Goal: Information Seeking & Learning: Find specific fact

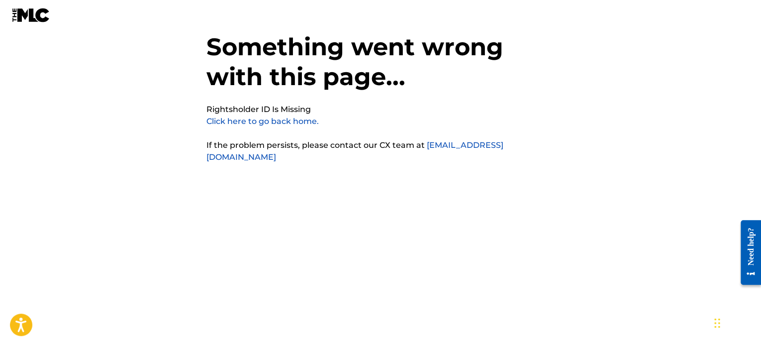
click at [266, 122] on link "Click here to go back home." at bounding box center [262, 120] width 112 height 9
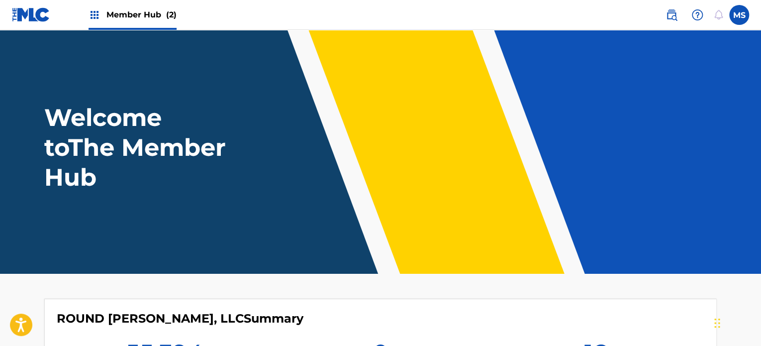
scroll to position [249, 0]
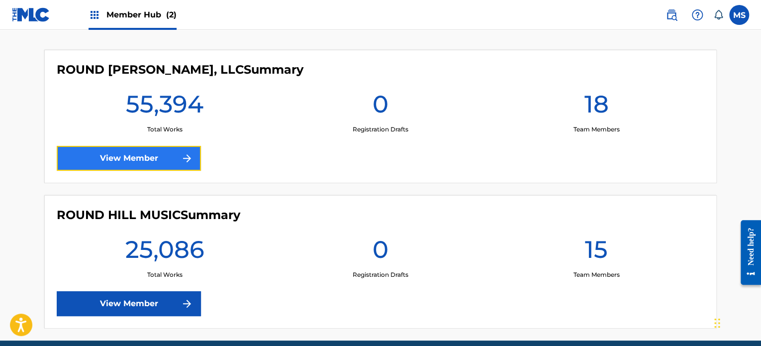
click at [189, 159] on img at bounding box center [187, 158] width 12 height 12
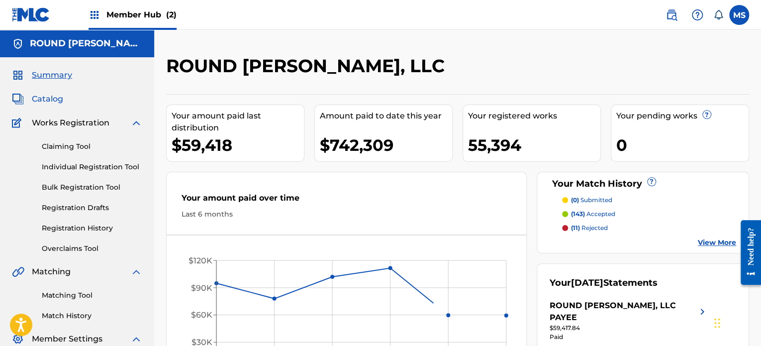
click at [36, 99] on span "Catalog" at bounding box center [47, 99] width 31 height 12
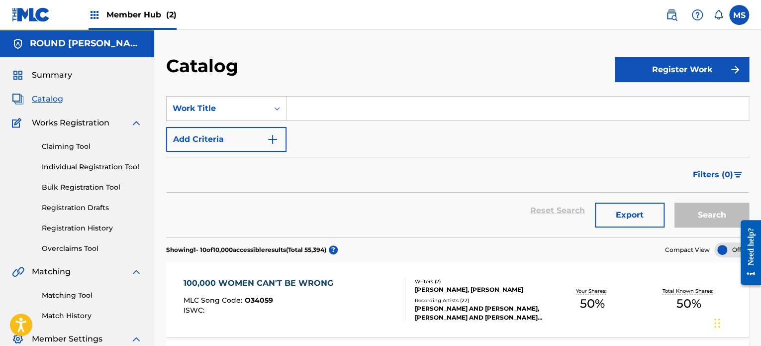
click at [337, 112] on input "Search Form" at bounding box center [517, 108] width 462 height 24
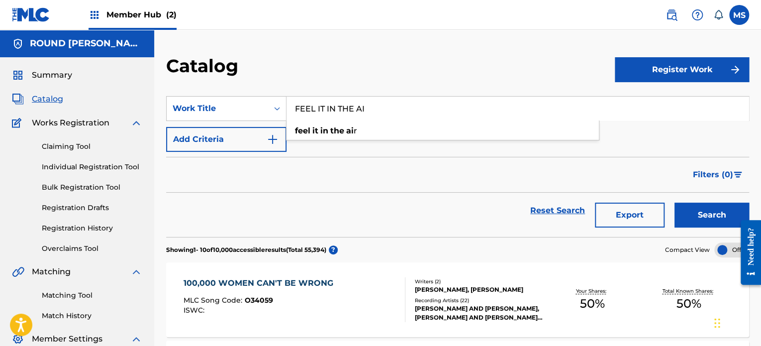
type input "FEEL IT IN THE AI"
click at [674, 202] on button "Search" at bounding box center [711, 214] width 75 height 25
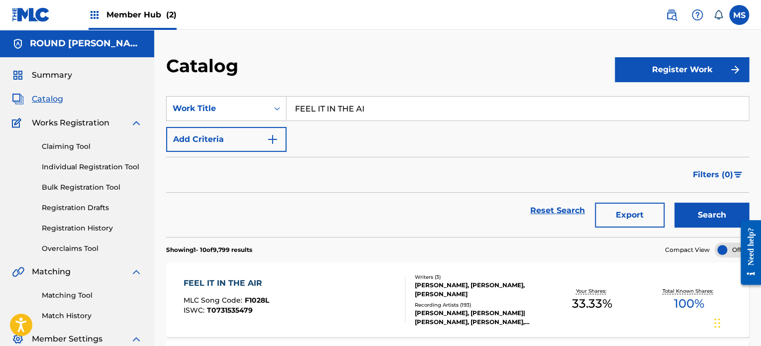
click at [354, 289] on div "FEEL IT IN THE AIR MLC Song Code : F1028L ISWC : T0731535479" at bounding box center [293, 299] width 221 height 45
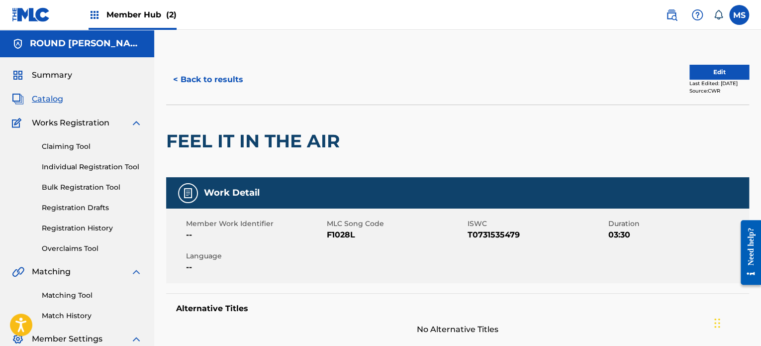
click at [709, 63] on div "< Back to results Edit Last Edited: August 18, 2024 Source: CWR" at bounding box center [457, 80] width 583 height 50
click at [710, 67] on button "Edit" at bounding box center [719, 72] width 60 height 15
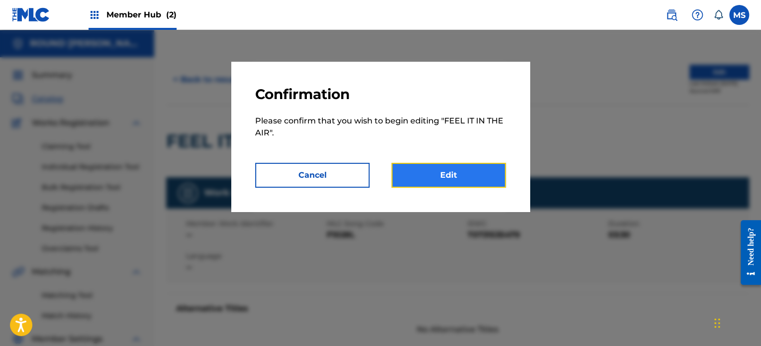
click at [463, 177] on link "Edit" at bounding box center [448, 175] width 114 height 25
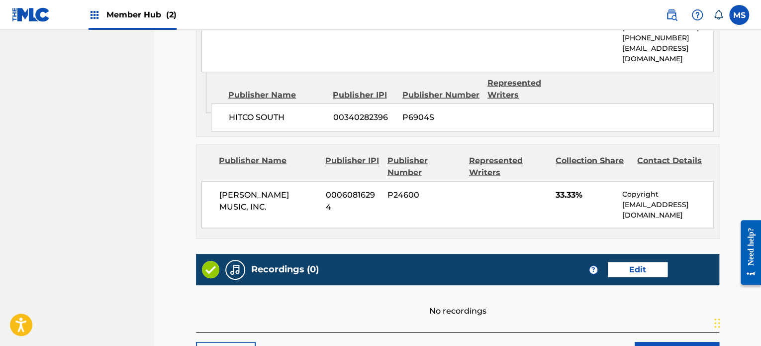
scroll to position [1030, 0]
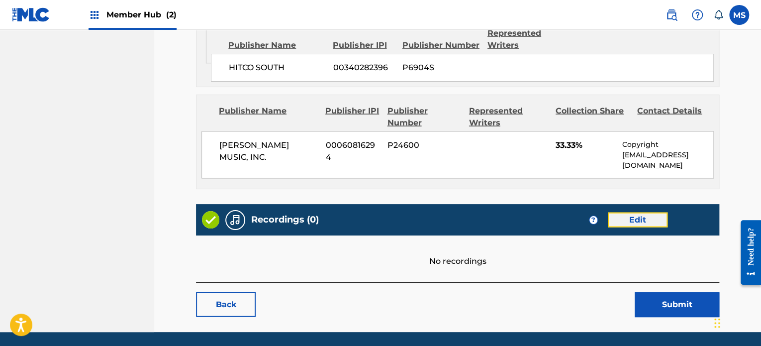
click at [656, 212] on link "Edit" at bounding box center [638, 219] width 60 height 15
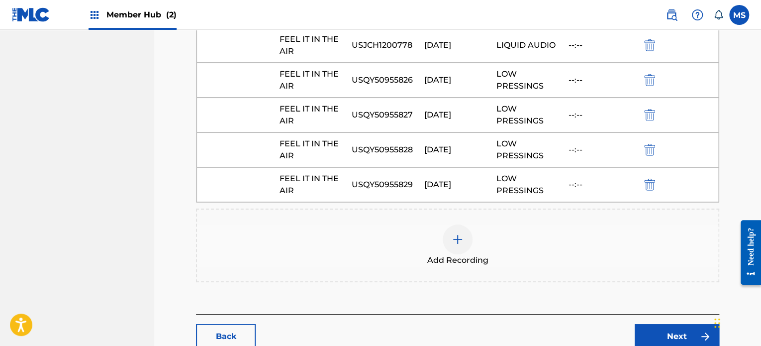
scroll to position [1070, 0]
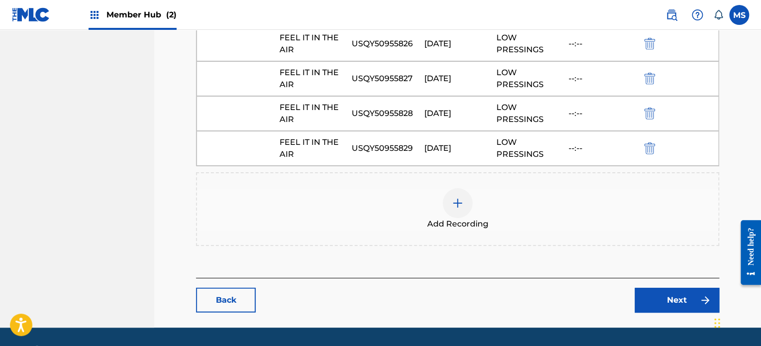
click at [462, 188] on div at bounding box center [457, 203] width 30 height 30
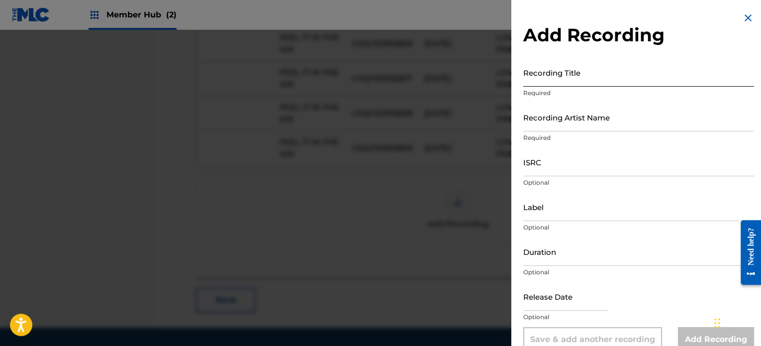
click at [592, 79] on input "Recording Title" at bounding box center [638, 72] width 231 height 28
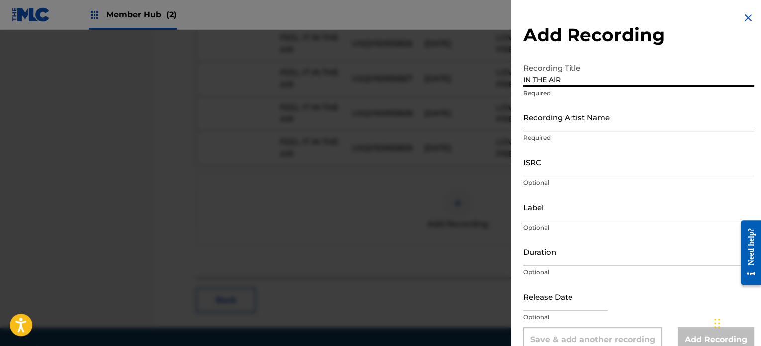
type input "IN THE AIR"
drag, startPoint x: 589, startPoint y: 111, endPoint x: 594, endPoint y: 109, distance: 5.2
click at [589, 111] on input "Recording Artist Name" at bounding box center [638, 117] width 231 height 28
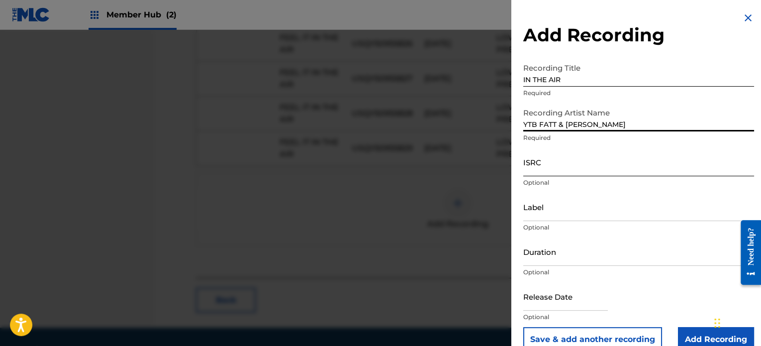
type input "YTB FATT & RYLO RODRIGUEZ"
click at [591, 159] on input "ISRC" at bounding box center [638, 162] width 231 height 28
click at [534, 159] on input "ISRC" at bounding box center [638, 162] width 231 height 28
paste input "QZJ842401199"
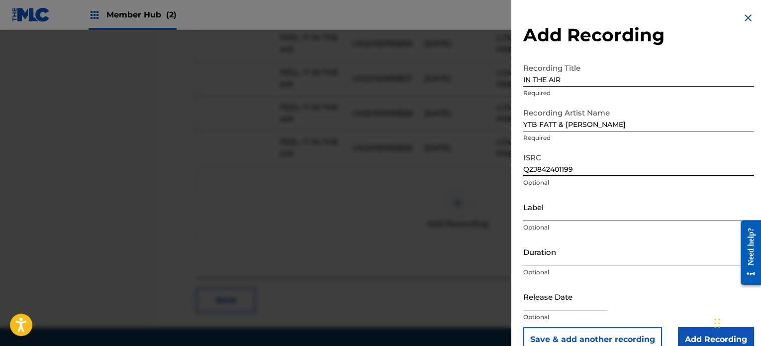
type input "QZJ842401199"
click at [537, 212] on input "Label" at bounding box center [638, 206] width 231 height 28
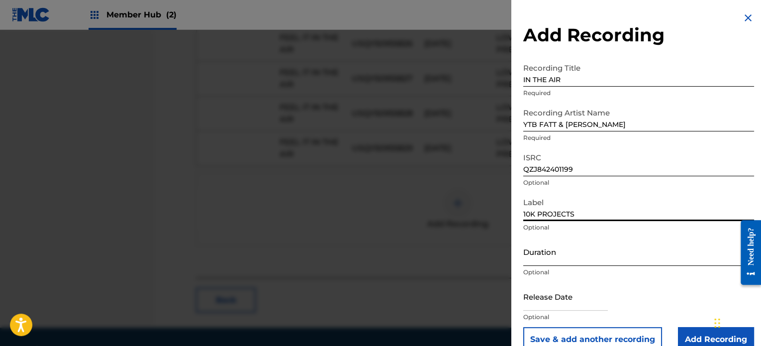
type input "10K PROJECTS"
click at [543, 245] on input "Duration" at bounding box center [638, 251] width 231 height 28
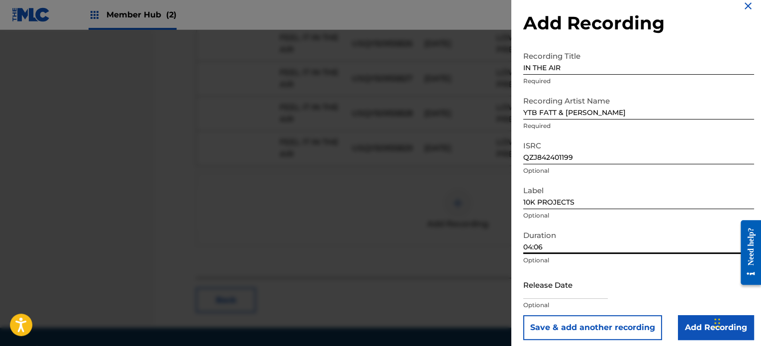
scroll to position [18, 0]
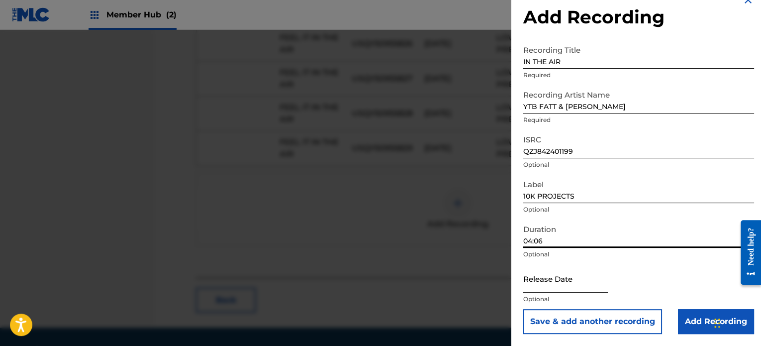
type input "04:06"
click at [549, 280] on input "text" at bounding box center [565, 278] width 85 height 28
select select "8"
select select "2025"
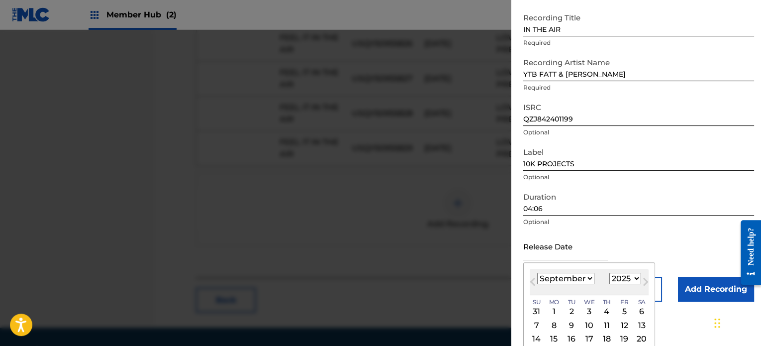
scroll to position [96, 0]
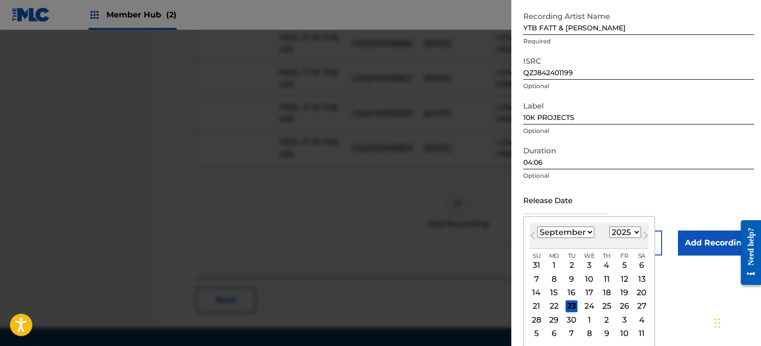
click at [546, 232] on select "January February March April May June July August September October November De…" at bounding box center [565, 231] width 57 height 11
select select "4"
click at [537, 226] on select "January February March April May June July August September October November De…" at bounding box center [565, 231] width 57 height 11
click at [629, 232] on select "1899 1900 1901 1902 1903 1904 1905 1906 1907 1908 1909 1910 1911 1912 1913 1914…" at bounding box center [625, 231] width 32 height 11
select select "2024"
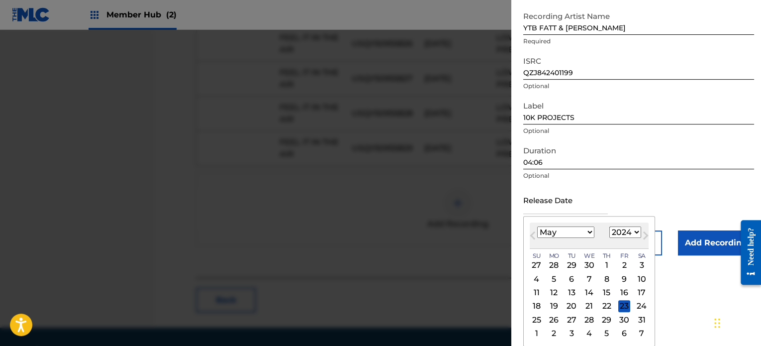
click at [609, 226] on select "1899 1900 1901 1902 1903 1904 1905 1906 1907 1908 1909 1910 1911 1912 1913 1914…" at bounding box center [625, 231] width 32 height 11
click at [553, 304] on div "20" at bounding box center [554, 306] width 12 height 12
type input "May 20 2024"
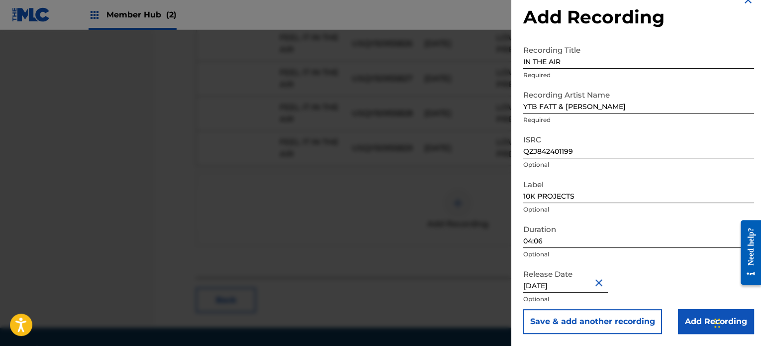
scroll to position [18, 0]
click at [618, 316] on button "Save & add another recording" at bounding box center [592, 321] width 139 height 25
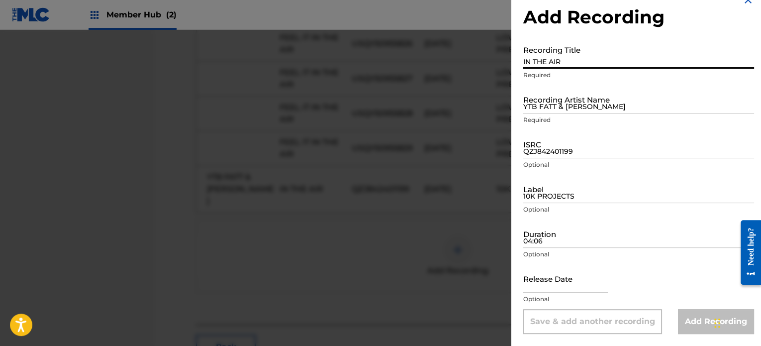
click at [593, 60] on input "IN THE AIR" at bounding box center [638, 54] width 231 height 28
type input "IN THE AIR"
click at [592, 90] on input "YTB FATT & RYLO RODRIGUEZ" at bounding box center [638, 99] width 231 height 28
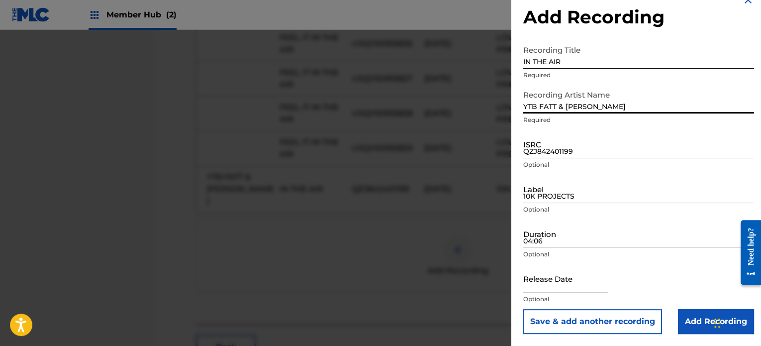
type input "YTB FATT & RYLO RODRIGUEZ"
click at [525, 155] on input "QZJ842401199" at bounding box center [638, 144] width 231 height 28
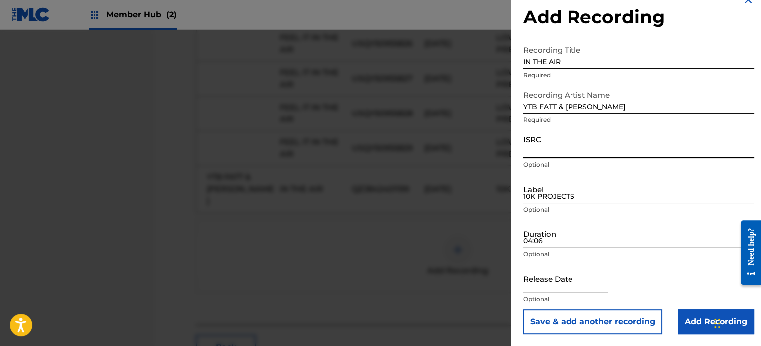
paste input "QZJ842401060"
type input "QZJ842401060"
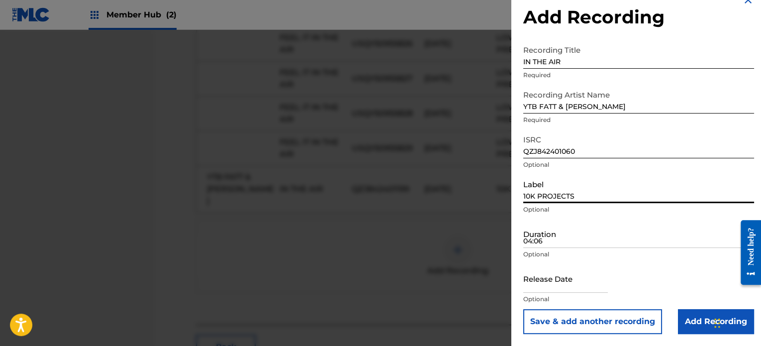
click at [541, 200] on input "10K PROJECTS" at bounding box center [638, 189] width 231 height 28
type input "10K PROJECTS"
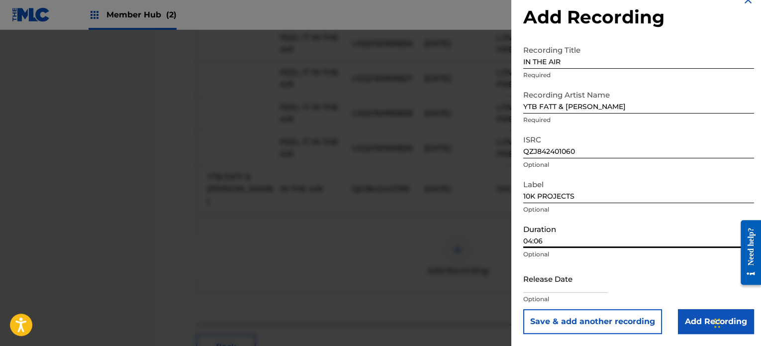
click at [547, 237] on input "04:06" at bounding box center [638, 233] width 231 height 28
type input "04:06"
click at [549, 286] on input "text" at bounding box center [565, 278] width 85 height 28
select select "8"
select select "2025"
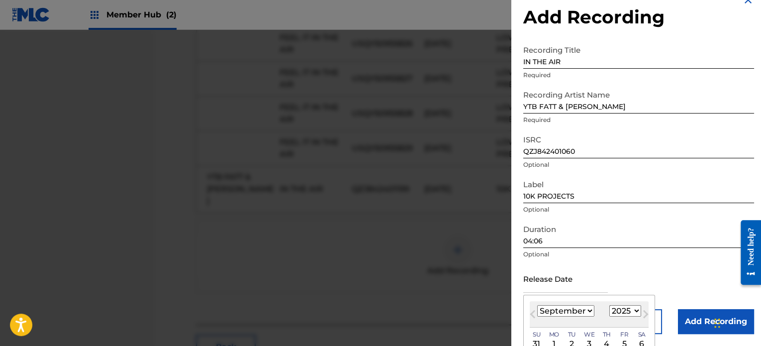
click at [566, 315] on select "January February March April May June July August September October November De…" at bounding box center [565, 310] width 57 height 11
select select "4"
click at [537, 305] on select "January February March April May June July August September October November De…" at bounding box center [565, 310] width 57 height 11
click at [632, 310] on select "1899 1900 1901 1902 1903 1904 1905 1906 1907 1908 1909 1910 1911 1912 1913 1914…" at bounding box center [625, 310] width 32 height 11
select select "2024"
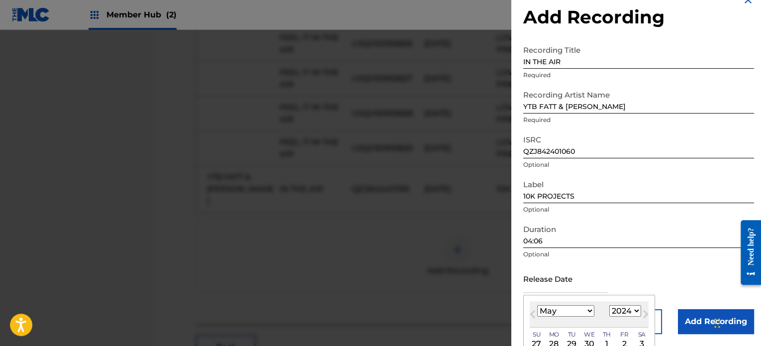
click at [609, 305] on select "1899 1900 1901 1902 1903 1904 1905 1906 1907 1908 1909 1910 1911 1912 1913 1914…" at bounding box center [625, 310] width 32 height 11
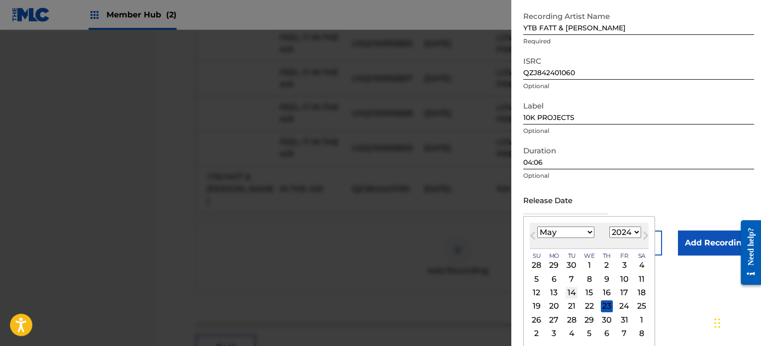
click at [573, 287] on div "14" at bounding box center [571, 292] width 12 height 12
type input "May 14 2024"
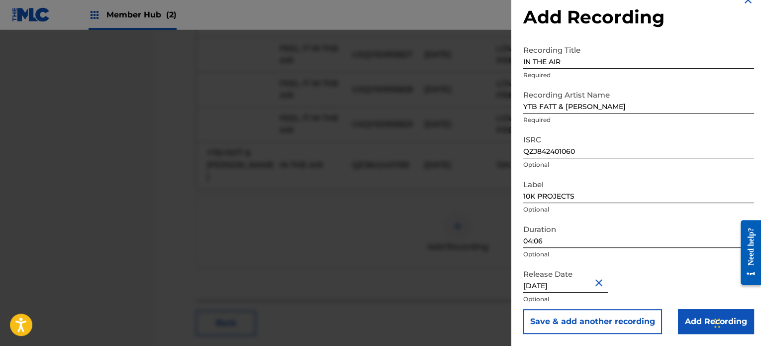
scroll to position [1116, 0]
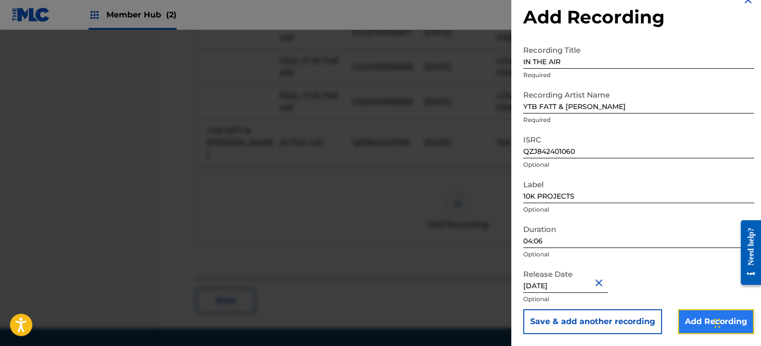
click at [696, 320] on input "Add Recording" at bounding box center [716, 321] width 76 height 25
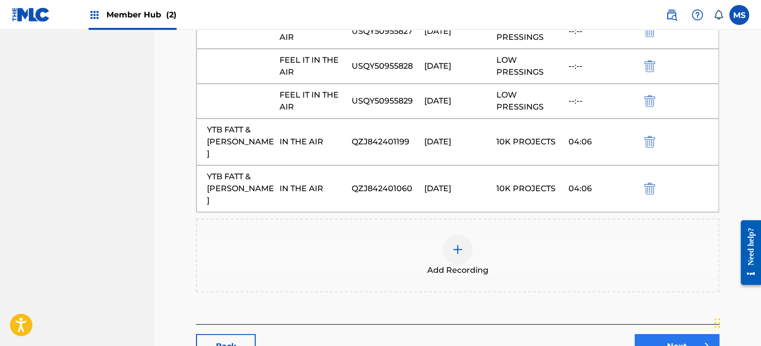
scroll to position [1163, 0]
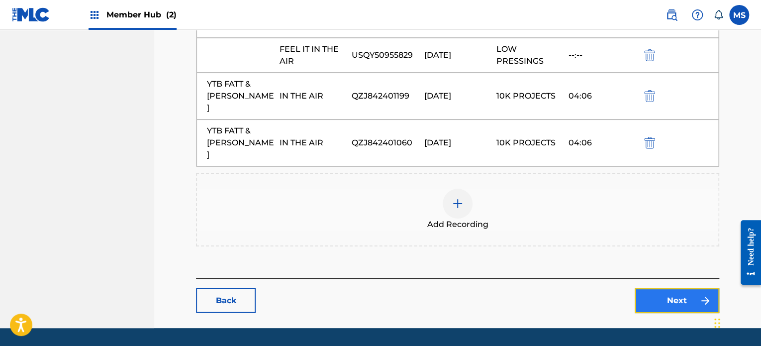
click at [680, 288] on link "Next" at bounding box center [676, 300] width 85 height 25
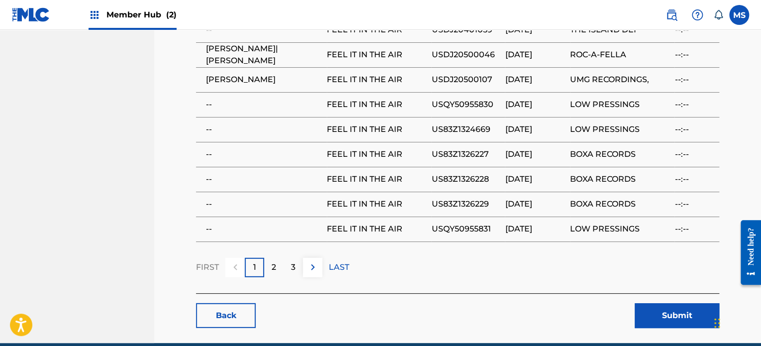
scroll to position [1322, 0]
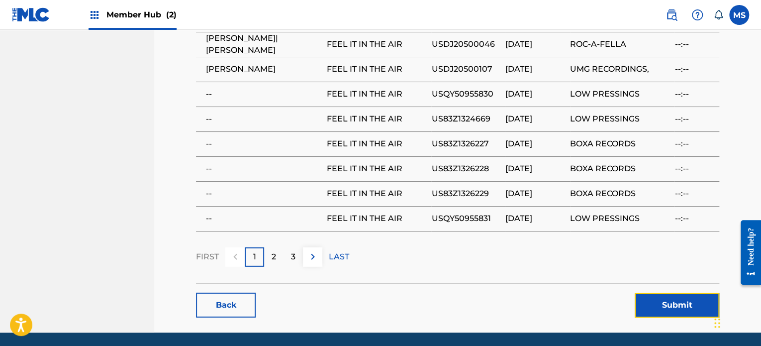
click at [680, 292] on button "Submit" at bounding box center [676, 304] width 85 height 25
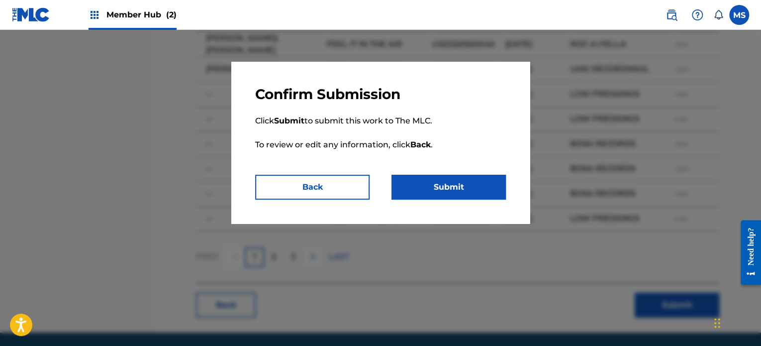
click at [426, 200] on div "Confirm Submission Click Submit to submit this work to The MLC. To review or ed…" at bounding box center [380, 143] width 298 height 162
click at [430, 191] on button "Submit" at bounding box center [448, 187] width 114 height 25
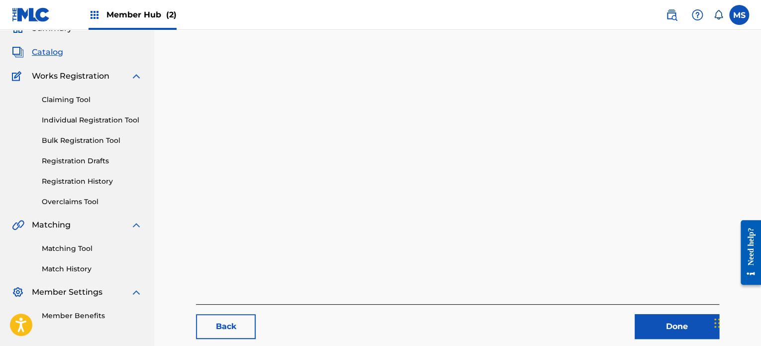
scroll to position [102, 0]
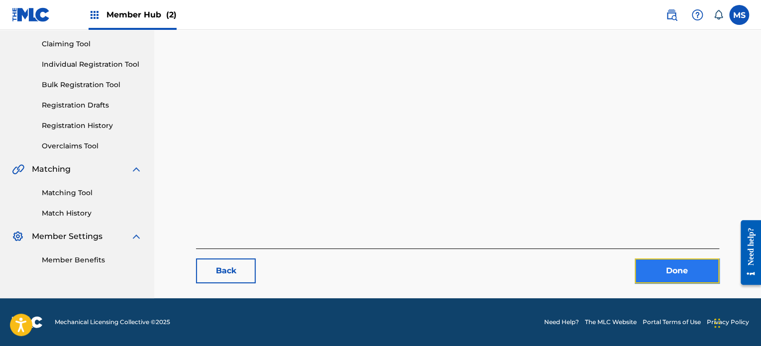
click at [671, 273] on link "Done" at bounding box center [676, 270] width 85 height 25
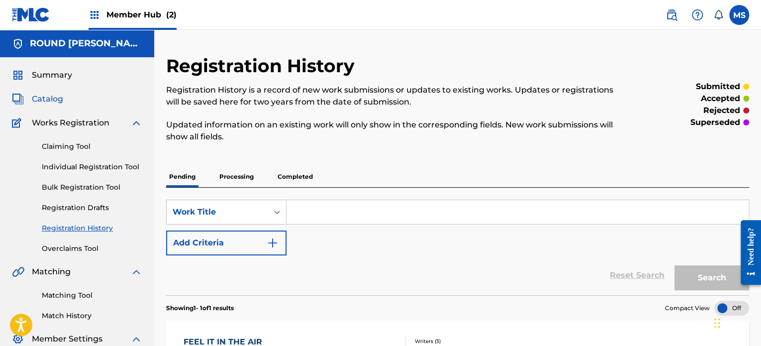
click at [45, 102] on span "Catalog" at bounding box center [47, 99] width 31 height 12
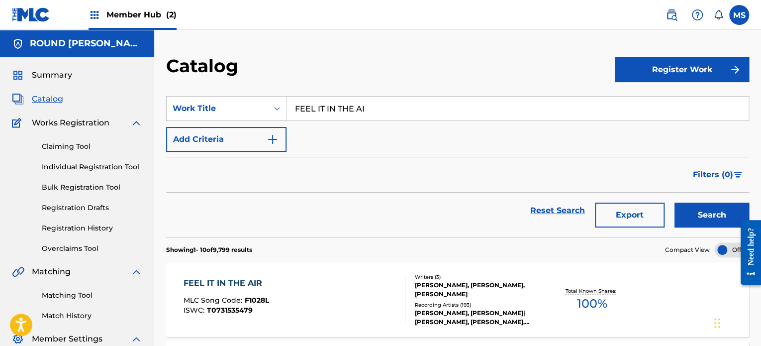
click at [386, 110] on input "FEEL IT IN THE AI" at bounding box center [517, 108] width 462 height 24
type input "SHES A WOMAN"
click at [674, 202] on button "Search" at bounding box center [711, 214] width 75 height 25
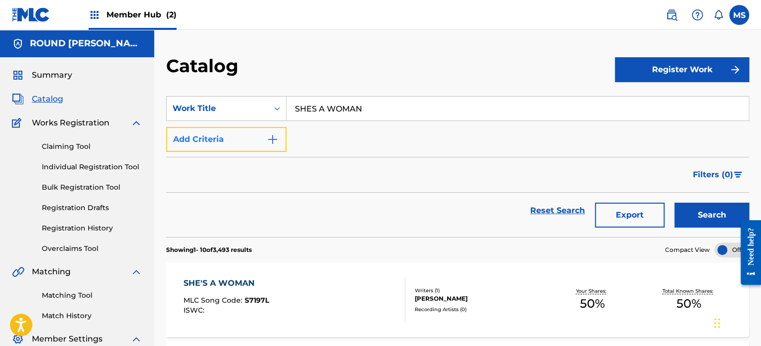
click at [238, 149] on button "Add Criteria" at bounding box center [226, 139] width 120 height 25
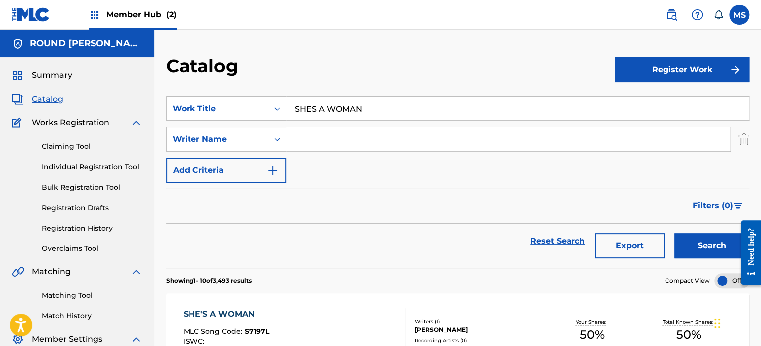
click at [323, 133] on input "Search Form" at bounding box center [507, 139] width 443 height 24
type input "KANDER"
click at [674, 233] on button "Search" at bounding box center [711, 245] width 75 height 25
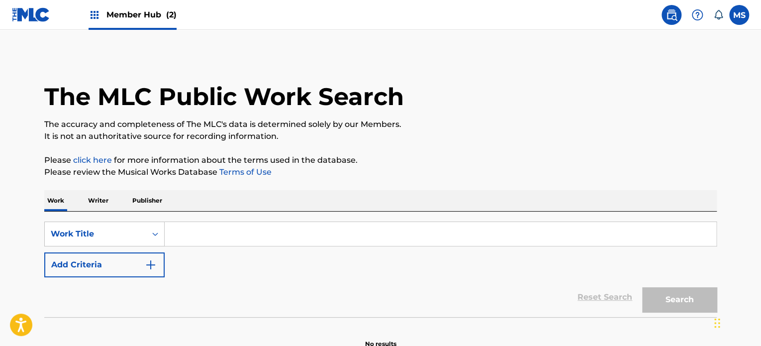
click at [265, 238] on input "Search Form" at bounding box center [440, 234] width 551 height 24
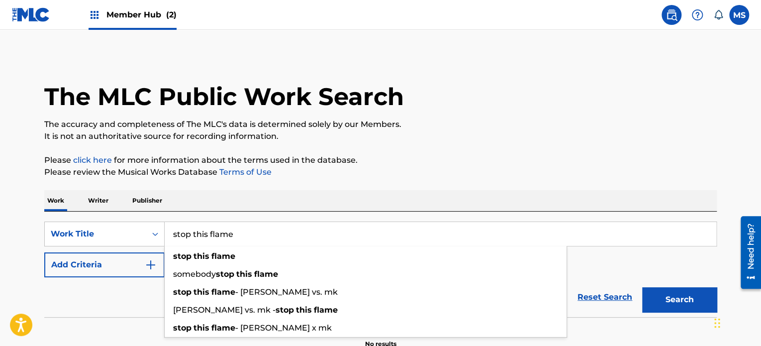
type input "stop this flame"
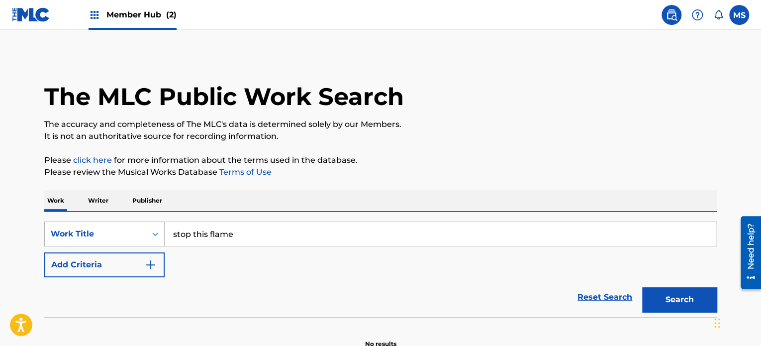
drag, startPoint x: 243, startPoint y: 188, endPoint x: 148, endPoint y: 231, distance: 103.7
click at [243, 189] on div "The MLC Public Work Search The accuracy and completeness of The MLC's data is d…" at bounding box center [380, 201] width 696 height 293
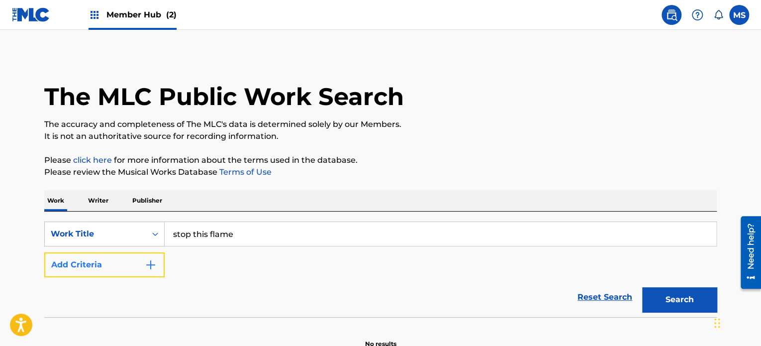
click at [122, 258] on button "Add Criteria" at bounding box center [104, 264] width 120 height 25
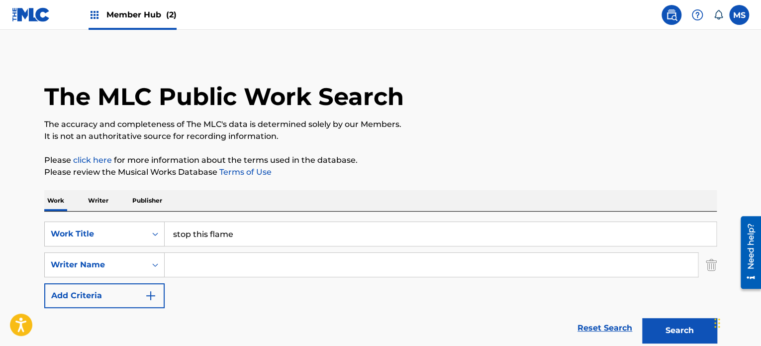
click at [206, 266] on input "Search Form" at bounding box center [431, 265] width 533 height 24
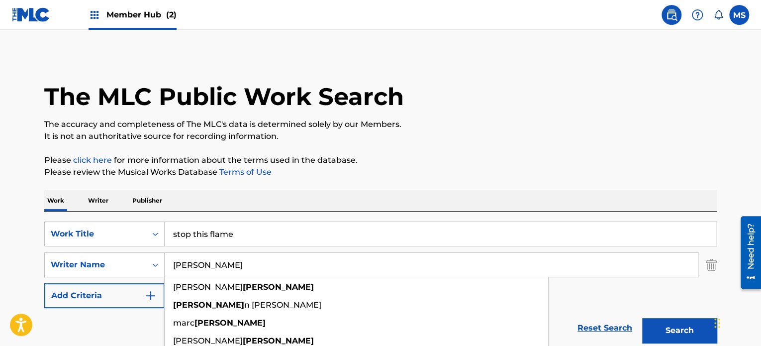
type input "hartman"
click at [642, 318] on button "Search" at bounding box center [679, 330] width 75 height 25
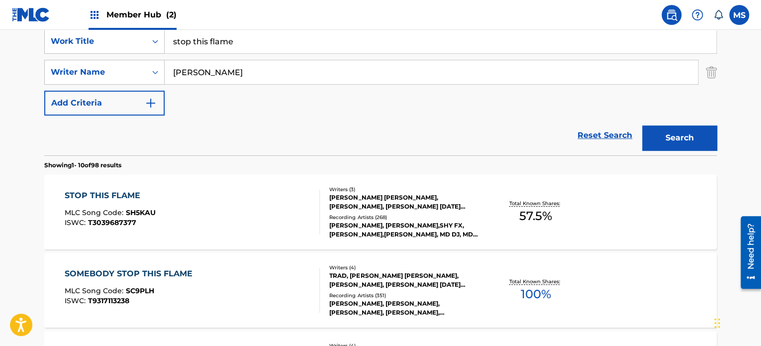
scroll to position [199, 0]
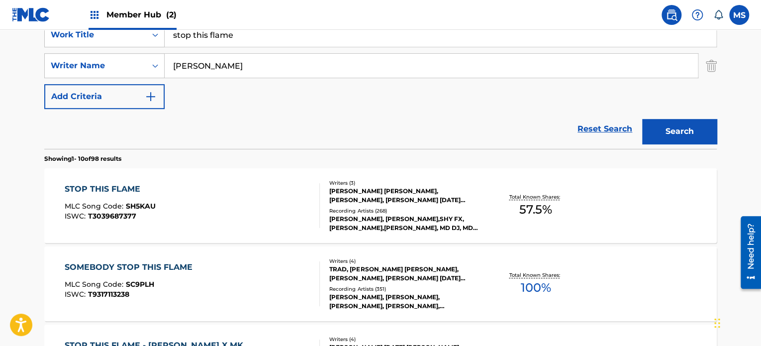
click at [286, 183] on div "STOP THIS FLAME MLC Song Code : SH5KAU ISWC : T3039687377" at bounding box center [193, 205] width 256 height 45
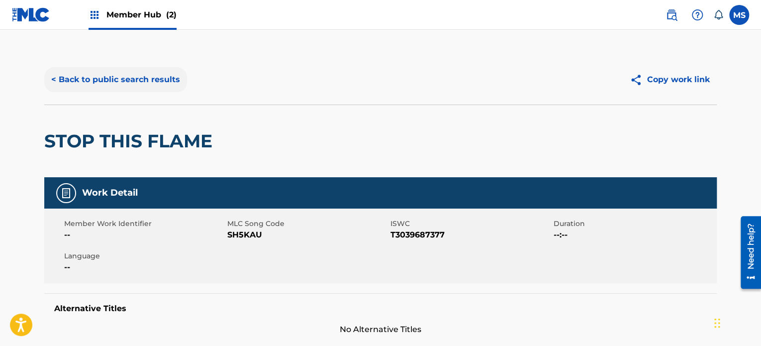
click at [142, 67] on button "< Back to public search results" at bounding box center [115, 79] width 143 height 25
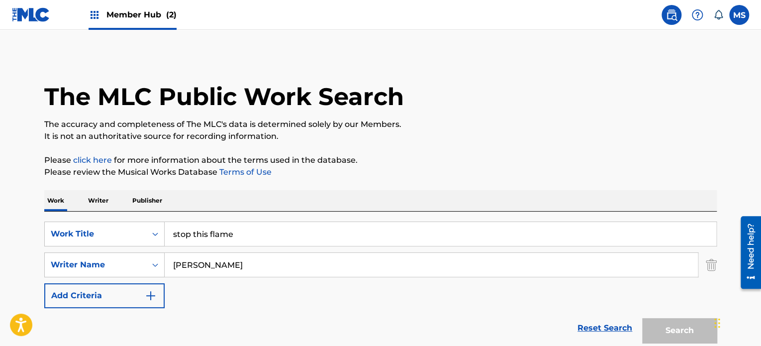
scroll to position [199, 0]
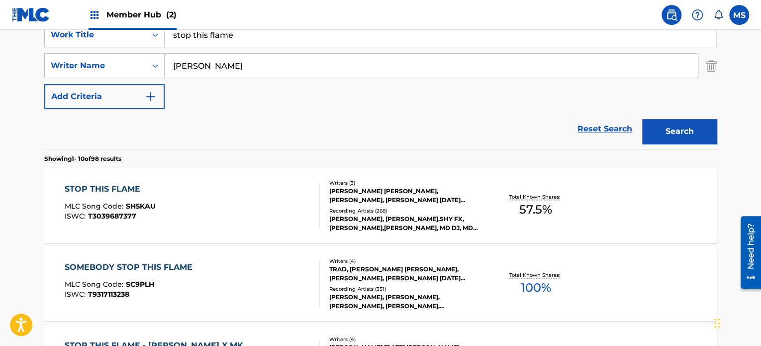
click at [273, 48] on div "SearchWithCriteria2786dbe0-1661-4195-b9db-b4f576a3f614 Work Title stop this fla…" at bounding box center [380, 65] width 672 height 87
click at [273, 39] on input "stop this flame" at bounding box center [440, 35] width 551 height 24
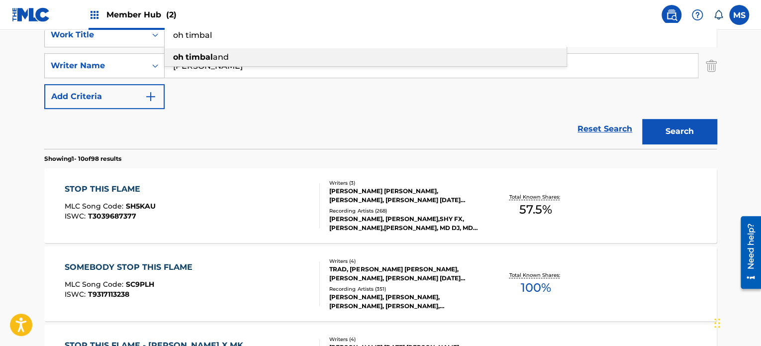
click at [265, 59] on div "oh timbal and" at bounding box center [366, 57] width 402 height 18
type input "oh timbaland"
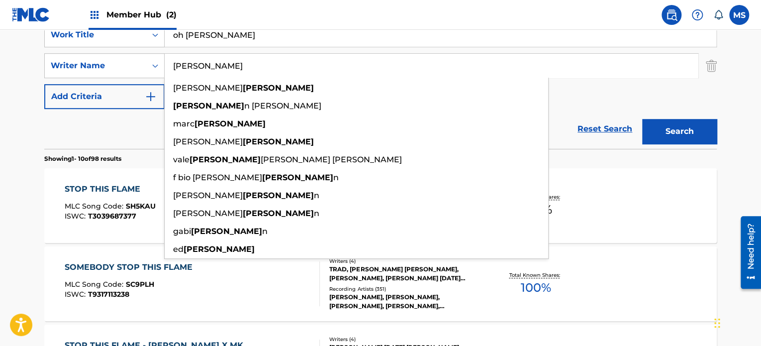
click at [266, 65] on input "hartman" at bounding box center [431, 66] width 533 height 24
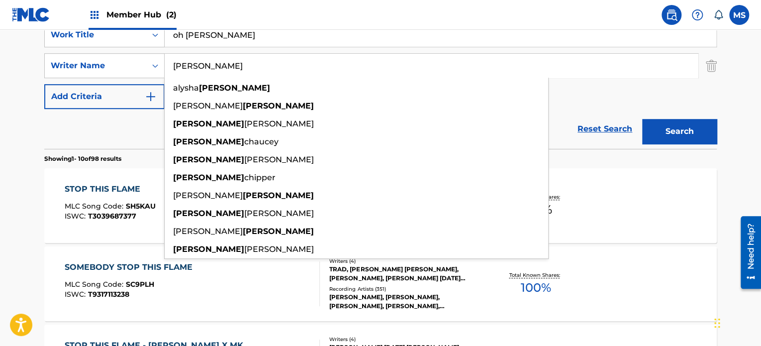
type input "clayton"
click at [642, 119] on button "Search" at bounding box center [679, 131] width 75 height 25
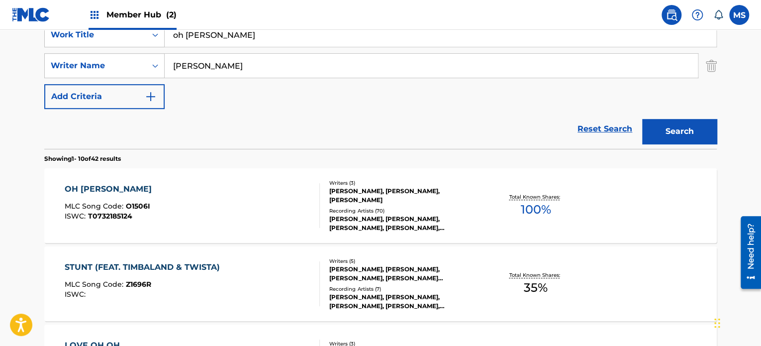
click at [245, 190] on div "OH TIMBALAND MLC Song Code : O1506I ISWC : T0732185124" at bounding box center [193, 205] width 256 height 45
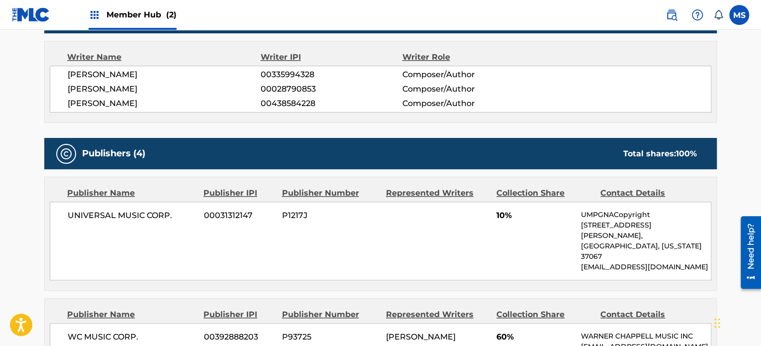
scroll to position [50, 0]
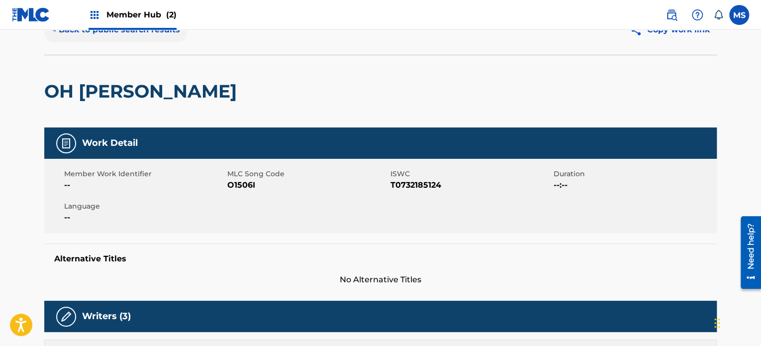
click at [163, 32] on button "< Back to public search results" at bounding box center [115, 29] width 143 height 25
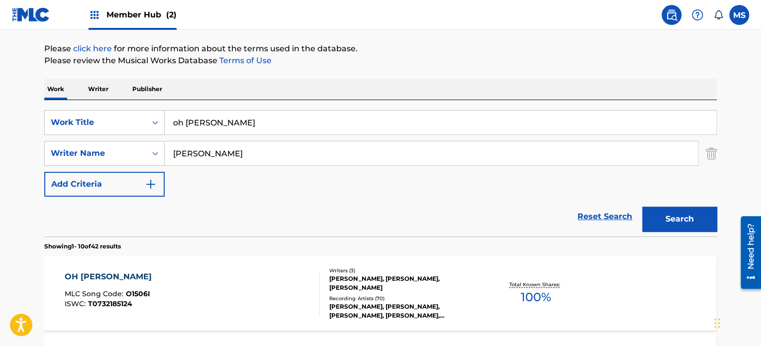
scroll to position [99, 0]
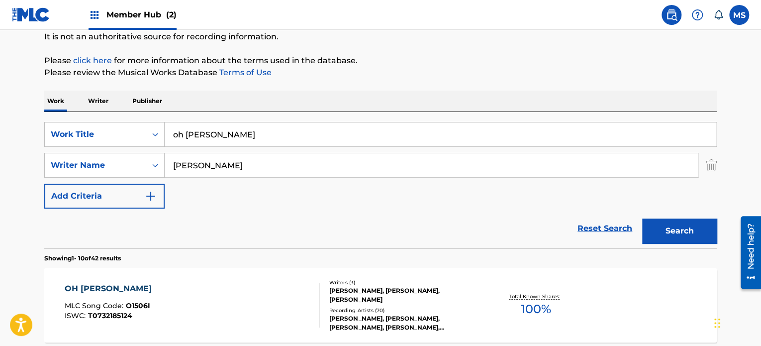
click at [323, 153] on input "clayton" at bounding box center [431, 165] width 533 height 24
click at [321, 133] on input "oh timbaland" at bounding box center [440, 134] width 551 height 24
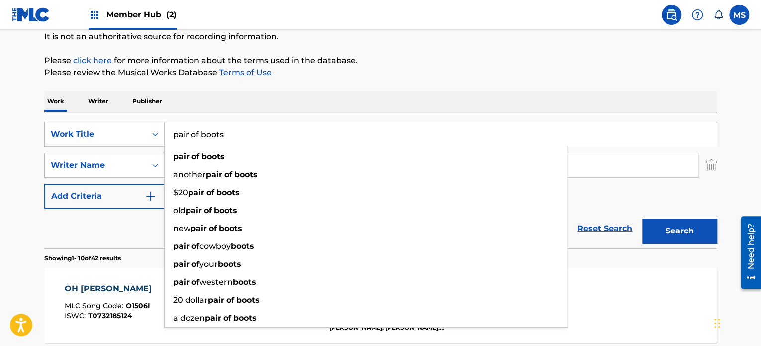
type input "pair of boots"
click at [326, 101] on div "Work Writer Publisher" at bounding box center [380, 100] width 672 height 21
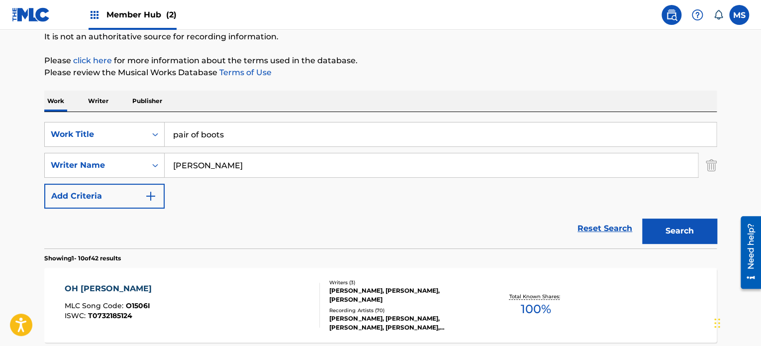
click at [278, 174] on input "clayton" at bounding box center [431, 165] width 533 height 24
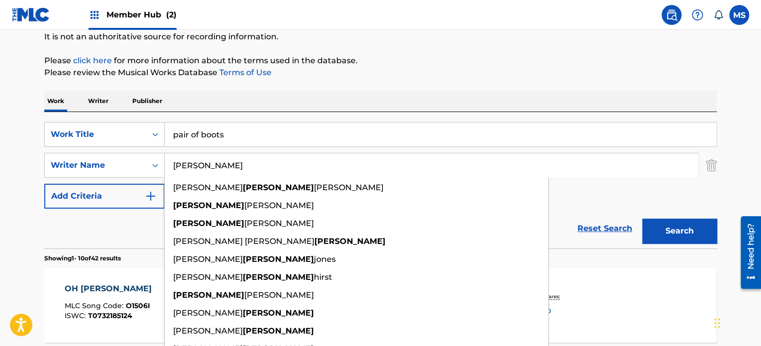
click at [278, 174] on input "clayton" at bounding box center [431, 165] width 533 height 24
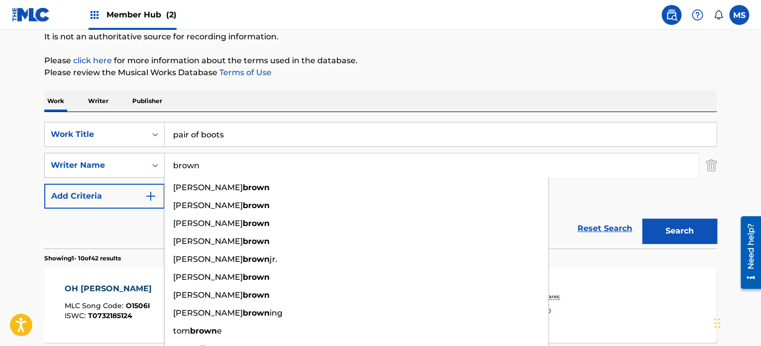
type input "brown"
click at [642, 218] on button "Search" at bounding box center [679, 230] width 75 height 25
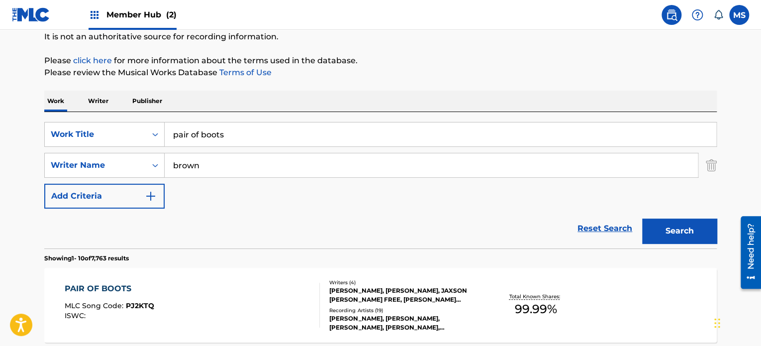
click at [264, 281] on div "PAIR OF BOOTS MLC Song Code : PJ2KTQ ISWC : Writers ( 4 ) TOFER BROWN, BOBBY PI…" at bounding box center [380, 304] width 672 height 75
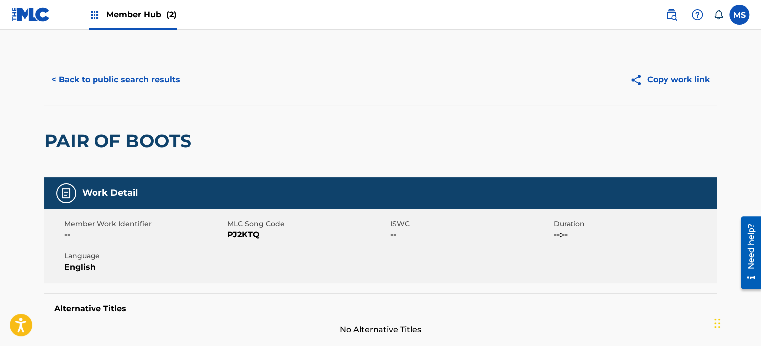
click at [123, 61] on div "< Back to public search results Copy work link" at bounding box center [380, 80] width 672 height 50
click at [131, 74] on button "< Back to public search results" at bounding box center [115, 79] width 143 height 25
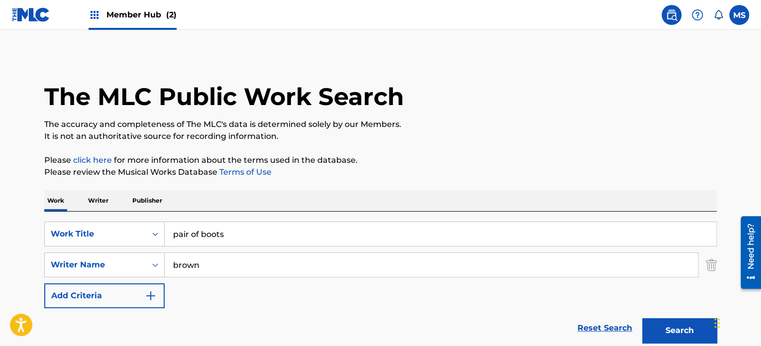
scroll to position [99, 0]
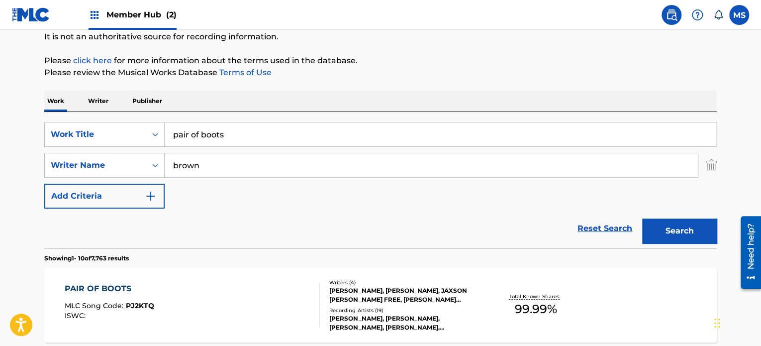
click at [336, 142] on input "pair of boots" at bounding box center [440, 134] width 551 height 24
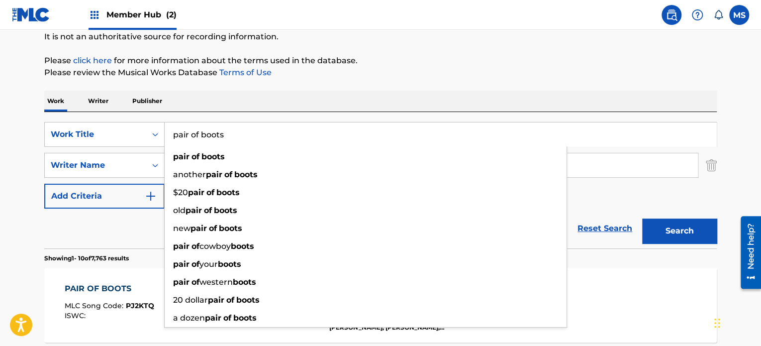
click at [336, 142] on input "pair of boots" at bounding box center [440, 134] width 551 height 24
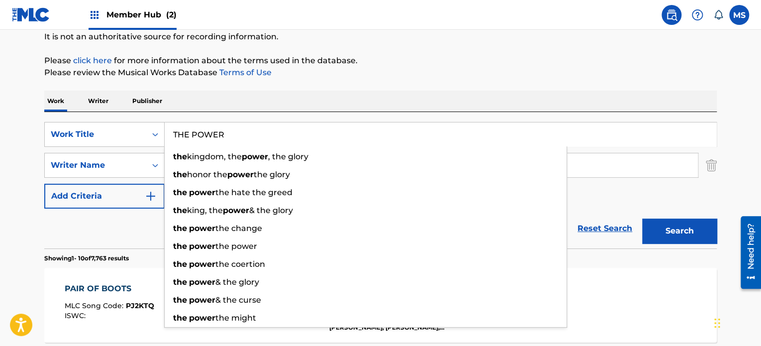
type input "THE POWER"
click at [322, 115] on div "SearchWithCriteria2786dbe0-1661-4195-b9db-b4f576a3f614 Work Title THE POWER the…" at bounding box center [380, 180] width 672 height 136
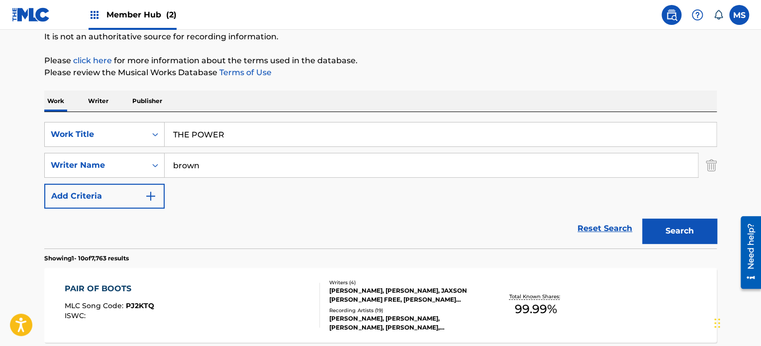
click at [321, 172] on input "brown" at bounding box center [431, 165] width 533 height 24
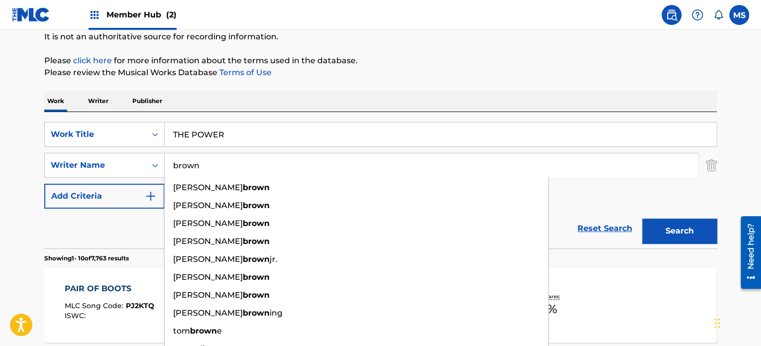
click at [321, 172] on input "brown" at bounding box center [431, 165] width 533 height 24
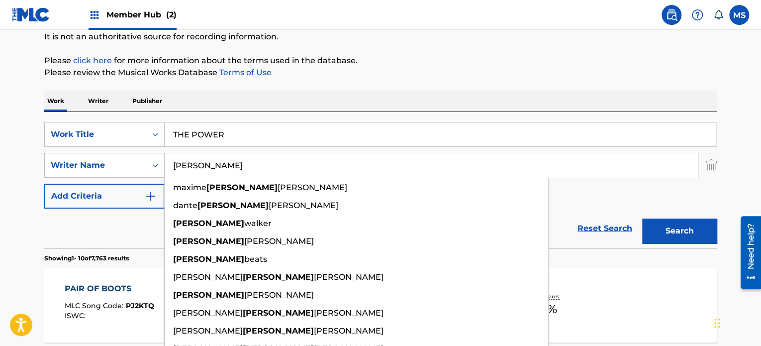
type input "MAURICE"
click at [642, 218] on button "Search" at bounding box center [679, 230] width 75 height 25
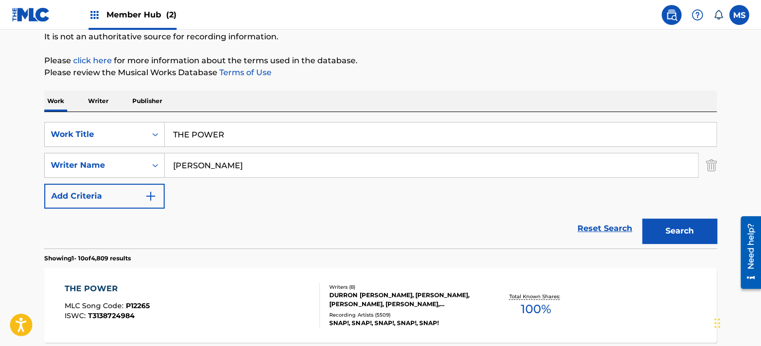
click at [257, 308] on div "THE POWER MLC Song Code : P12265 ISWC : T3138724984" at bounding box center [193, 304] width 256 height 45
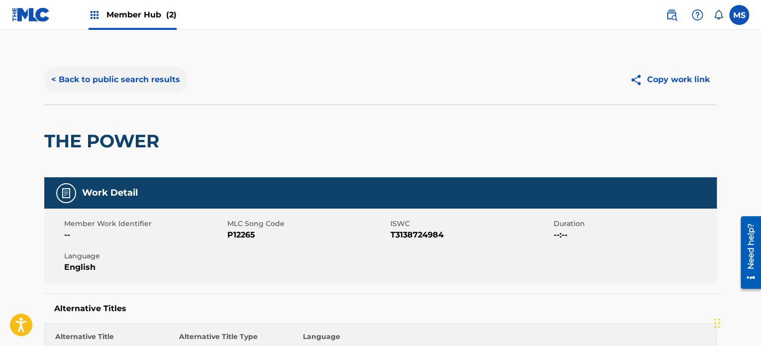
click at [139, 79] on button "< Back to public search results" at bounding box center [115, 79] width 143 height 25
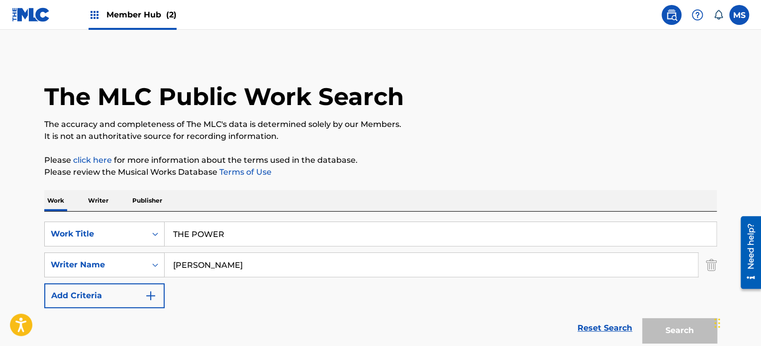
scroll to position [99, 0]
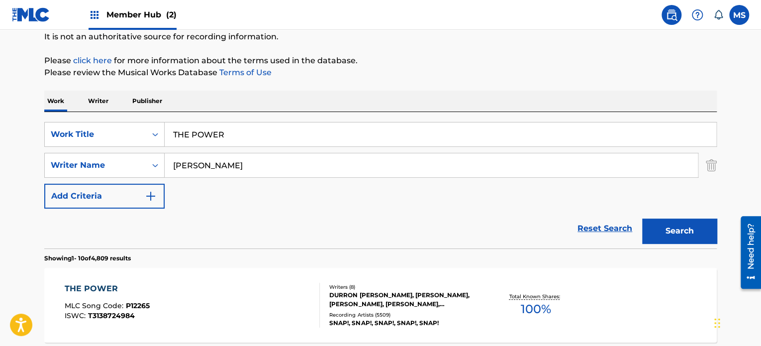
click at [270, 127] on input "THE POWER" at bounding box center [440, 134] width 551 height 24
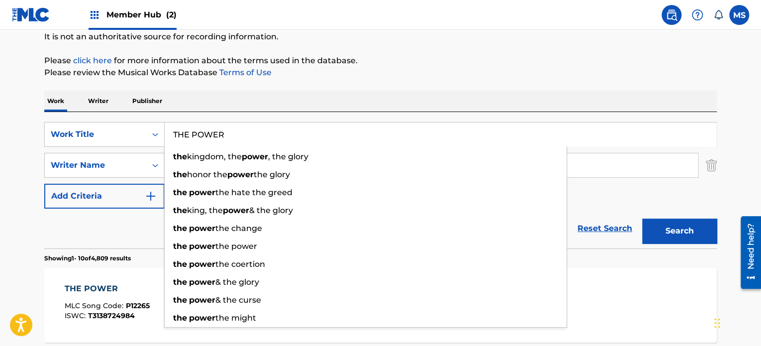
click at [272, 131] on input "THE POWER" at bounding box center [440, 134] width 551 height 24
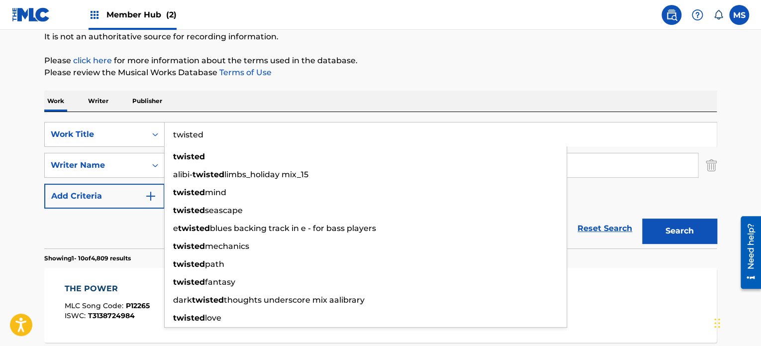
type input "twisted"
click at [269, 95] on div "Work Writer Publisher" at bounding box center [380, 100] width 672 height 21
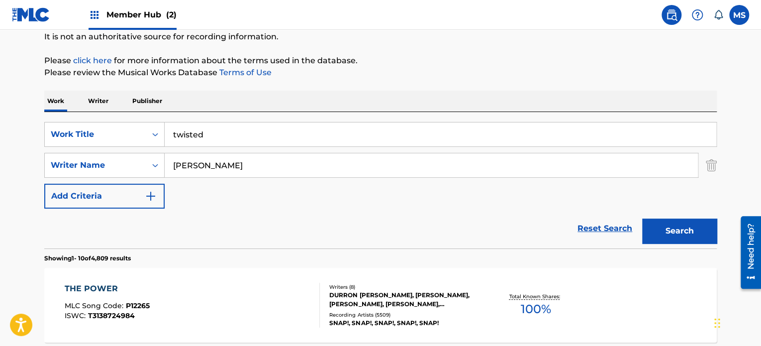
click at [256, 163] on input "MAURICE" at bounding box center [431, 165] width 533 height 24
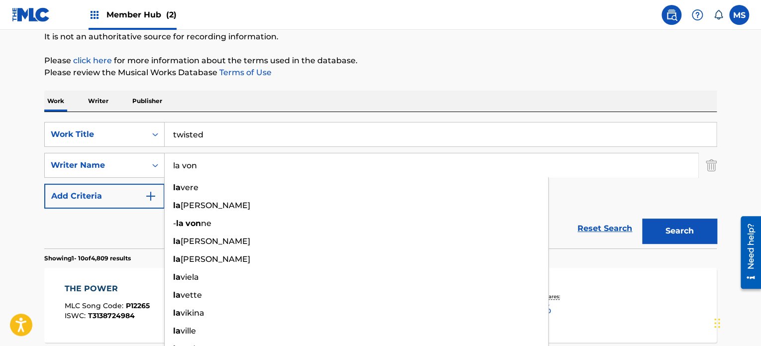
click at [642, 218] on button "Search" at bounding box center [679, 230] width 75 height 25
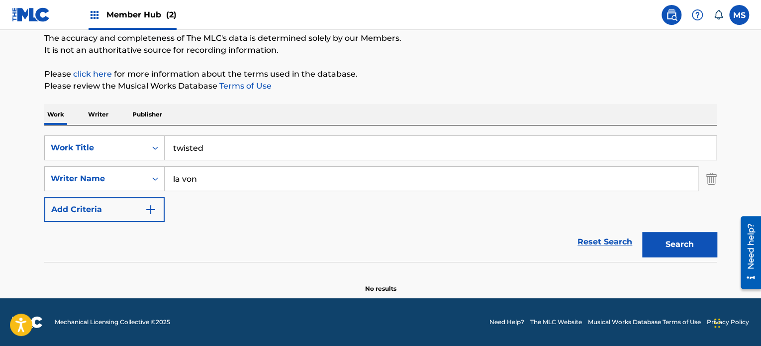
scroll to position [86, 0]
click at [257, 175] on input "la von" at bounding box center [431, 179] width 533 height 24
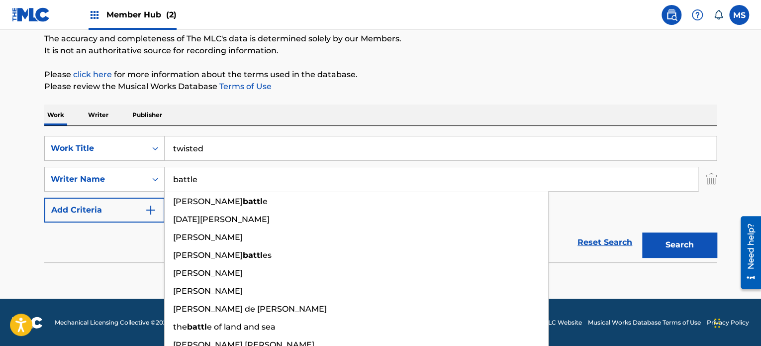
type input "battle"
click at [642, 232] on button "Search" at bounding box center [679, 244] width 75 height 25
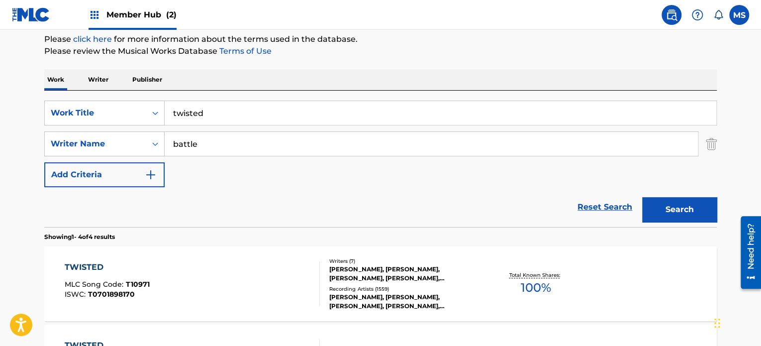
scroll to position [135, 0]
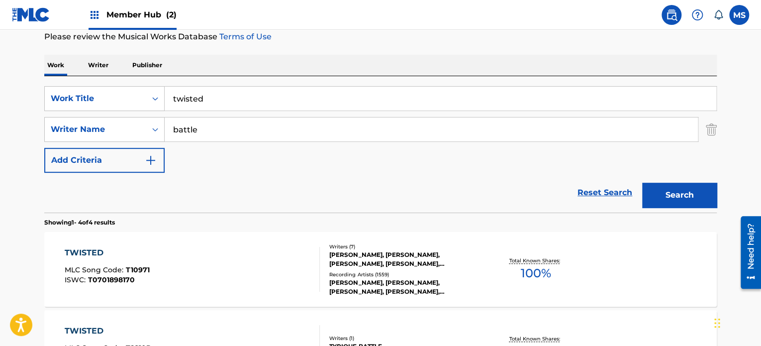
click at [267, 271] on div "TWISTED MLC Song Code : T10971 ISWC : T0701898170" at bounding box center [193, 269] width 256 height 45
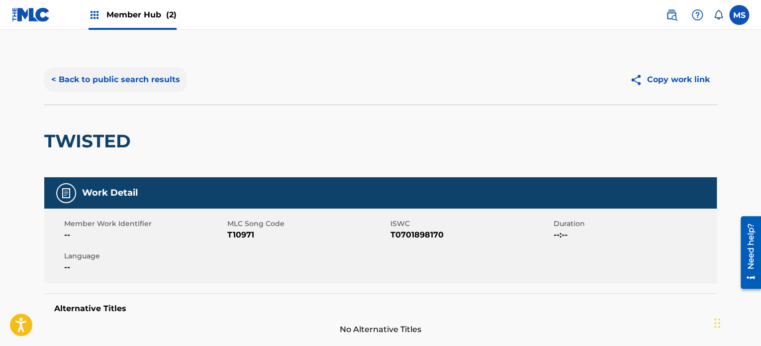
click at [166, 89] on button "< Back to public search results" at bounding box center [115, 79] width 143 height 25
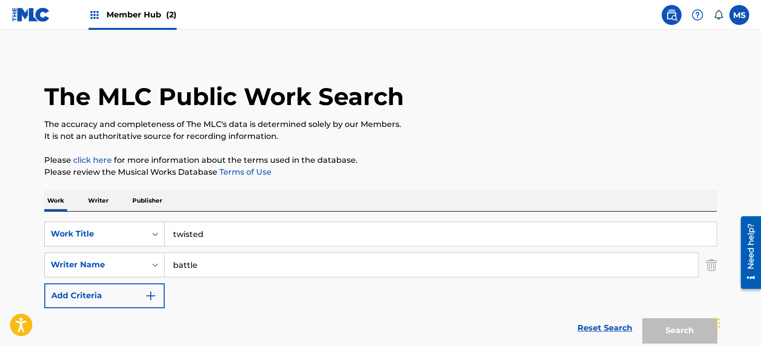
scroll to position [135, 0]
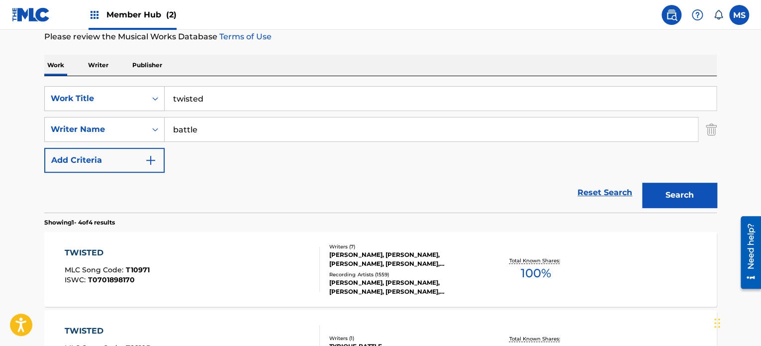
click at [340, 93] on input "twisted" at bounding box center [440, 99] width 551 height 24
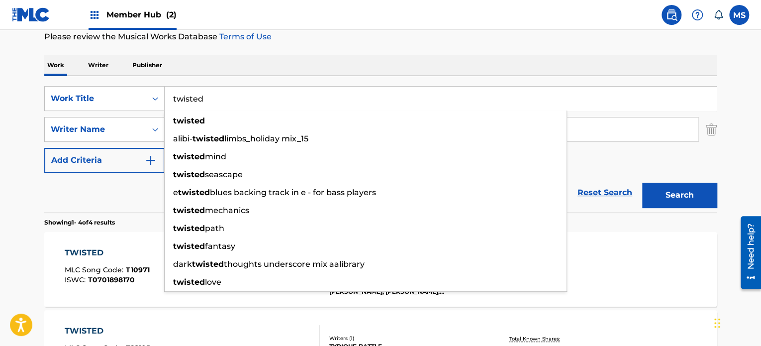
click at [340, 93] on input "twisted" at bounding box center [440, 99] width 551 height 24
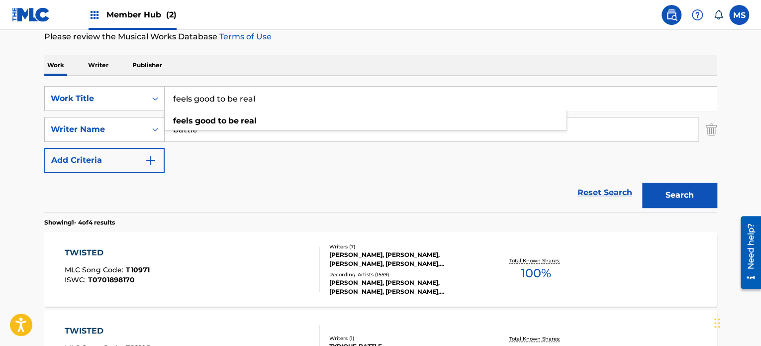
type input "feels good to be real"
click at [337, 80] on div "SearchWithCriteria2786dbe0-1661-4195-b9db-b4f576a3f614 Work Title feels good to…" at bounding box center [380, 144] width 672 height 136
click at [270, 148] on div "SearchWithCriteria2786dbe0-1661-4195-b9db-b4f576a3f614 Work Title feels good to…" at bounding box center [380, 129] width 672 height 87
click at [294, 127] on input "battle" at bounding box center [431, 129] width 533 height 24
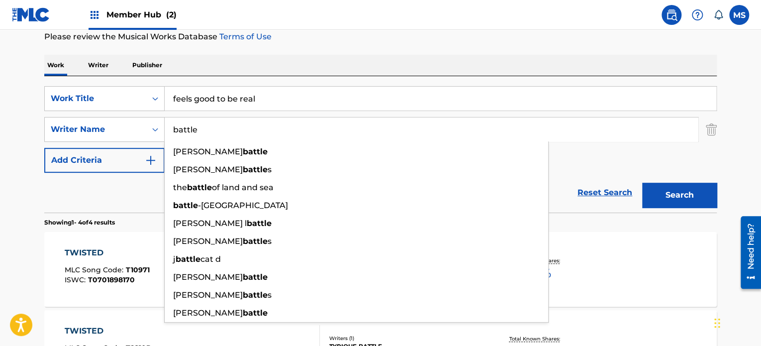
click at [294, 127] on input "battle" at bounding box center [431, 129] width 533 height 24
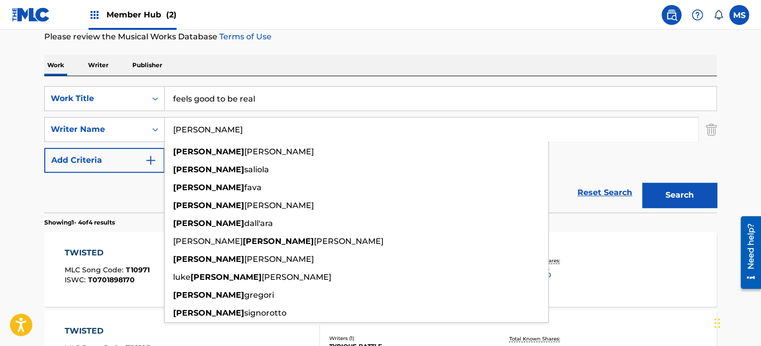
type input "maurizio"
click at [642, 182] on button "Search" at bounding box center [679, 194] width 75 height 25
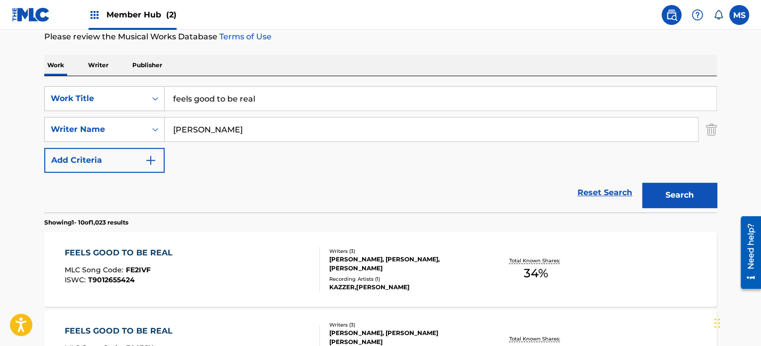
click at [274, 263] on div "FEELS GOOD TO BE REAL MLC Song Code : FE2IVF ISWC : T9012655424" at bounding box center [193, 269] width 256 height 45
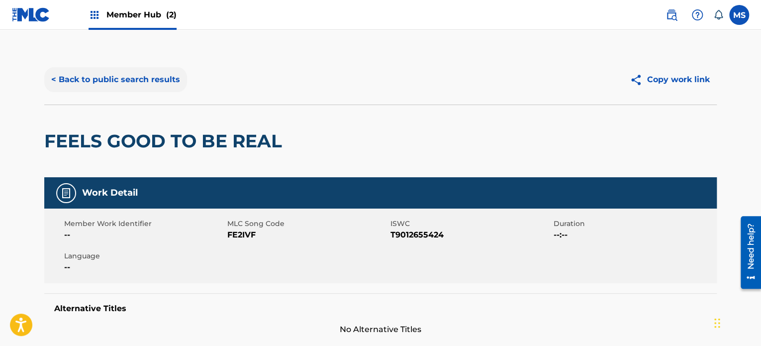
click at [118, 89] on button "< Back to public search results" at bounding box center [115, 79] width 143 height 25
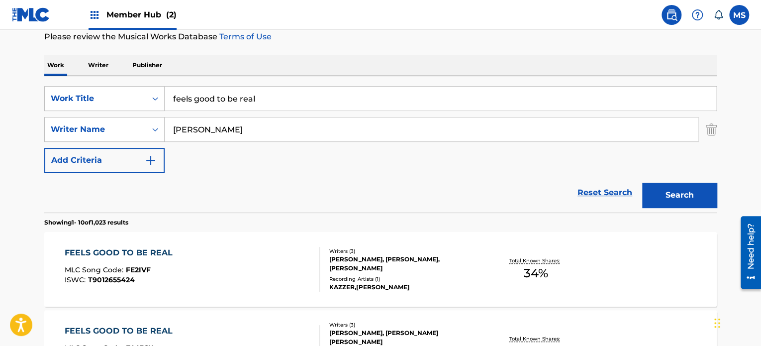
click at [291, 131] on input "maurizio" at bounding box center [431, 129] width 533 height 24
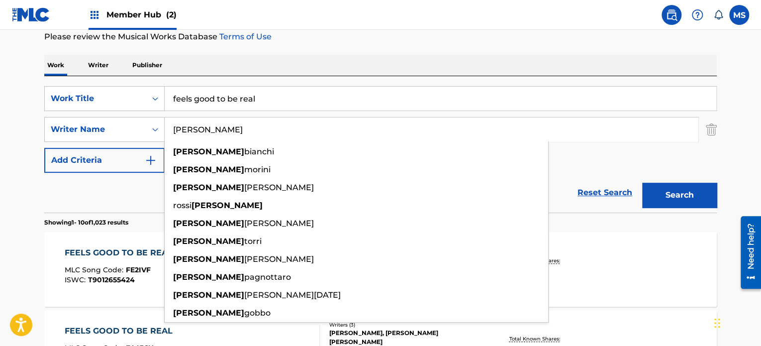
click at [291, 131] on input "maurizio" at bounding box center [431, 129] width 533 height 24
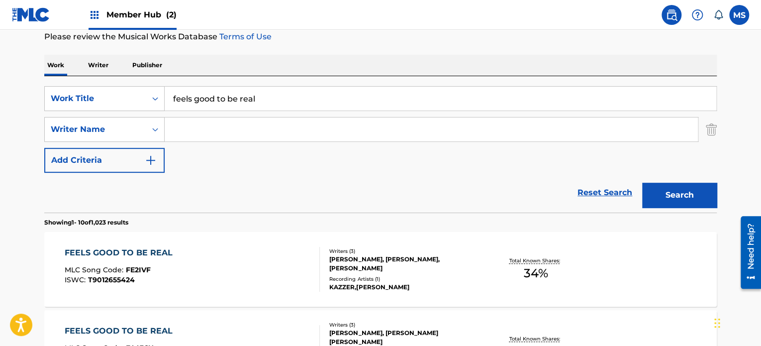
click at [292, 107] on input "feels good to be real" at bounding box center [440, 99] width 551 height 24
paste input "STIN AKRI TOU KOSMOU"
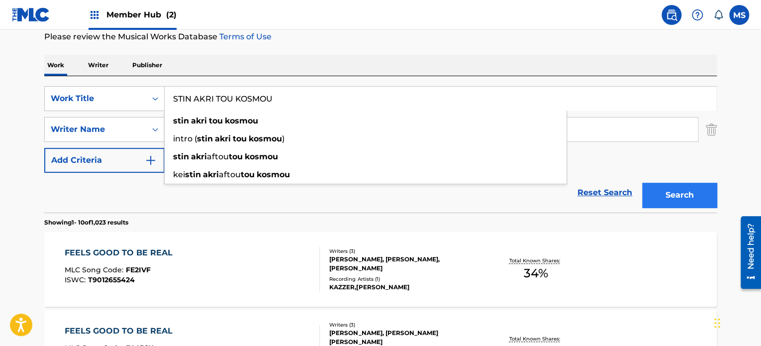
type input "STIN AKRI TOU KOSMOU"
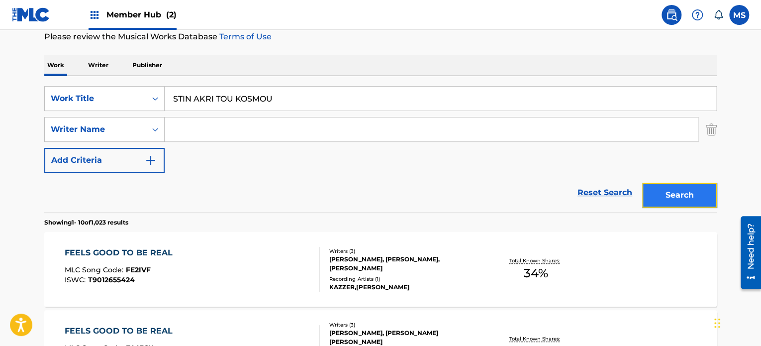
click at [670, 202] on button "Search" at bounding box center [679, 194] width 75 height 25
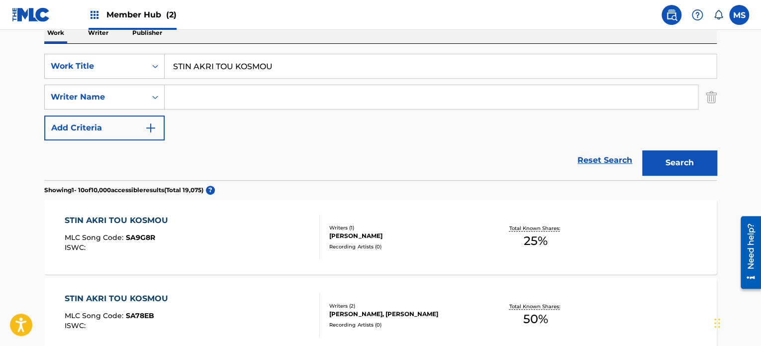
scroll to position [185, 0]
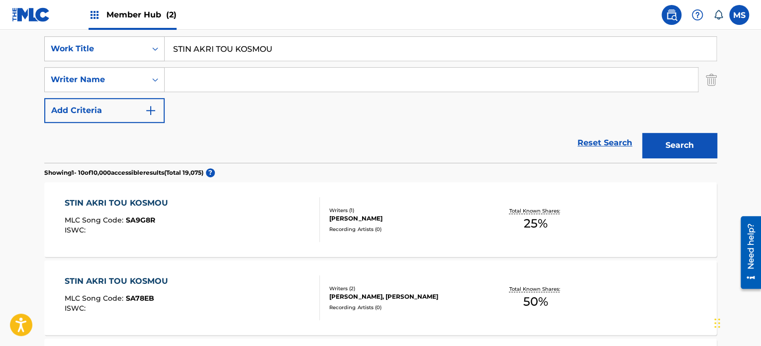
click at [385, 75] on input "Search Form" at bounding box center [431, 80] width 533 height 24
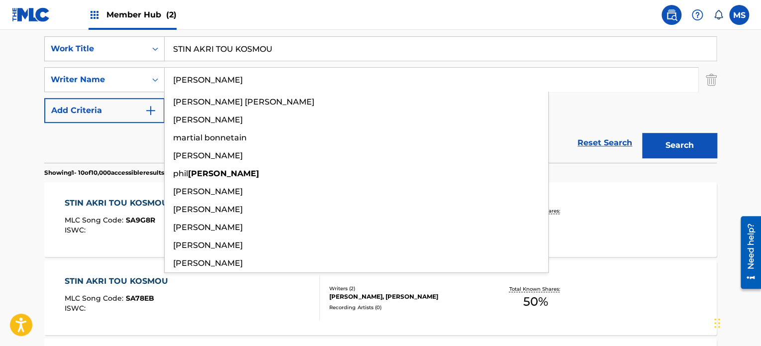
type input "bonner"
click at [642, 133] on button "Search" at bounding box center [679, 145] width 75 height 25
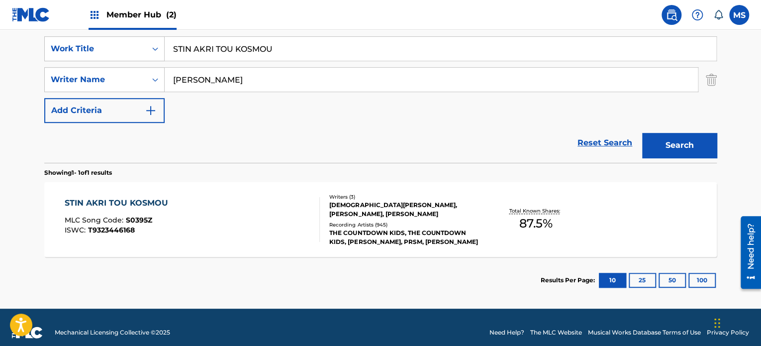
click at [240, 233] on div "STIN AKRI TOU KOSMOU MLC Song Code : S0395Z ISWC : T9323446168" at bounding box center [193, 219] width 256 height 45
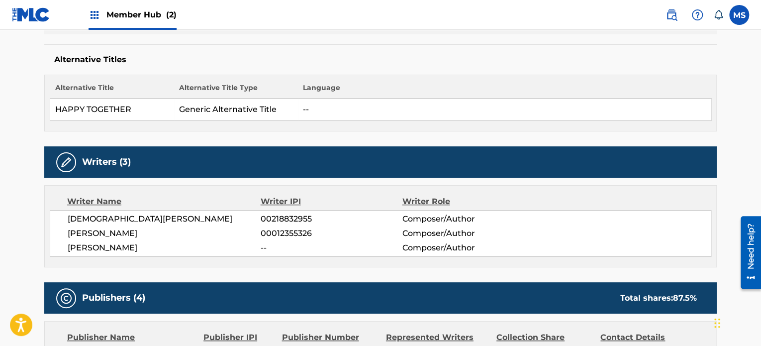
scroll to position [50, 0]
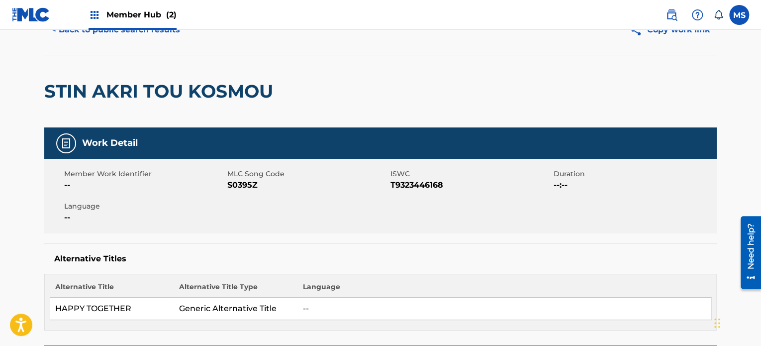
click at [155, 25] on div "Member Hub (2)" at bounding box center [132, 14] width 88 height 29
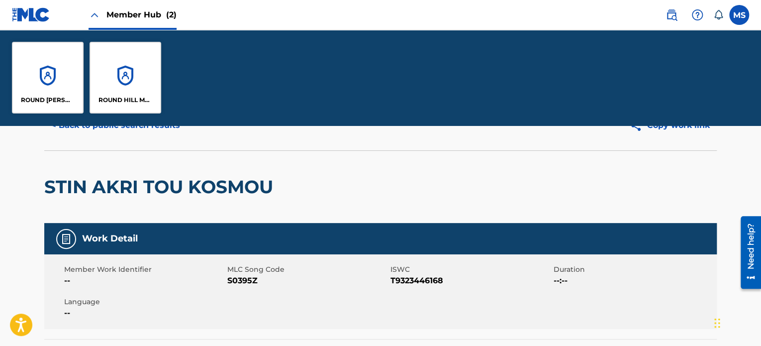
scroll to position [145, 0]
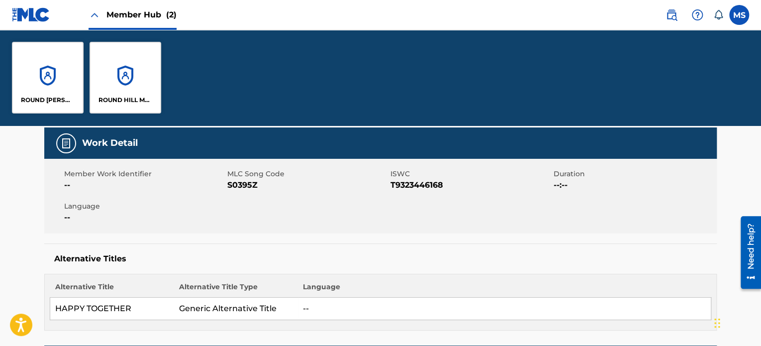
drag, startPoint x: 161, startPoint y: 234, endPoint x: 160, endPoint y: 210, distance: 23.9
click at [161, 234] on div "Work Detail Member Work Identifier -- MLC Song Code S0395Z ISWC T9323446168 Dur…" at bounding box center [380, 228] width 672 height 203
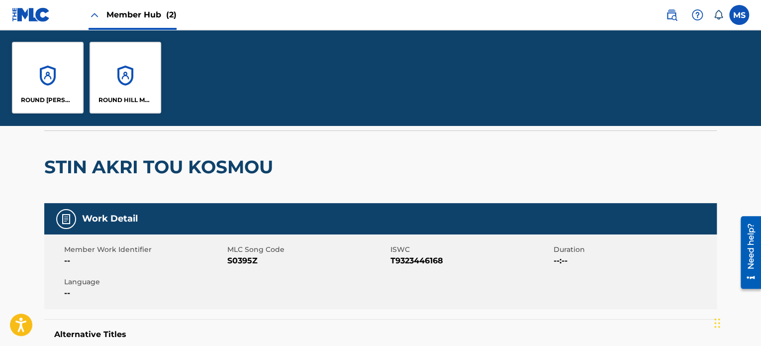
scroll to position [0, 0]
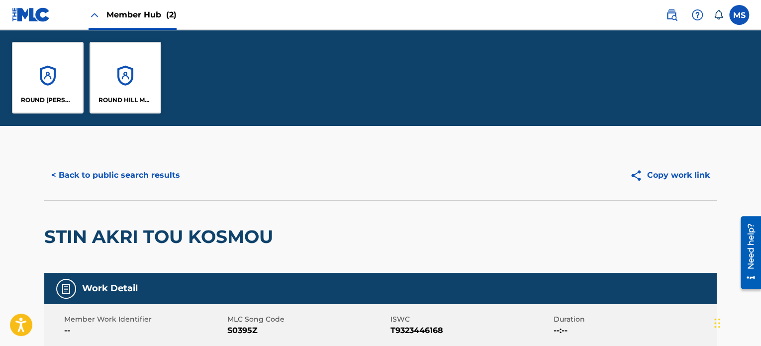
click at [316, 203] on div "STIN AKRI TOU KOSMOU" at bounding box center [380, 236] width 672 height 73
click at [149, 184] on button "< Back to public search results" at bounding box center [115, 175] width 143 height 25
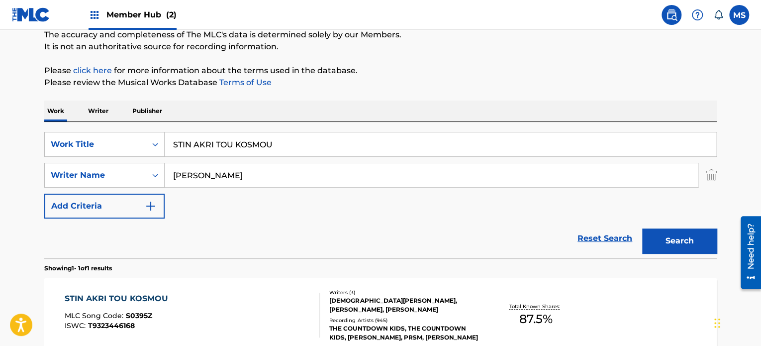
click at [360, 141] on input "STIN AKRI TOU KOSMOU" at bounding box center [440, 144] width 551 height 24
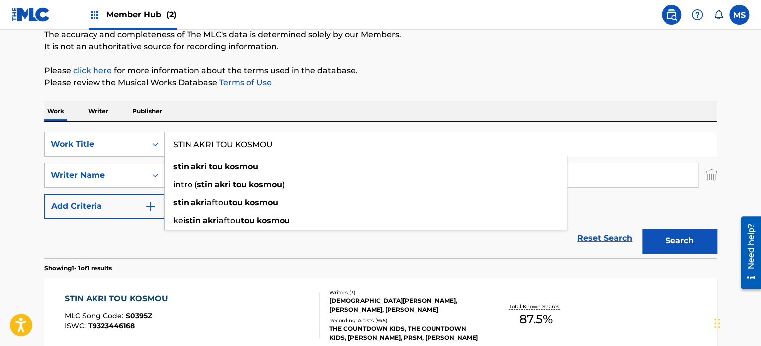
click at [360, 141] on input "STIN AKRI TOU KOSMOU" at bounding box center [440, 144] width 551 height 24
paste input "SONGS OF THE SUMMER"
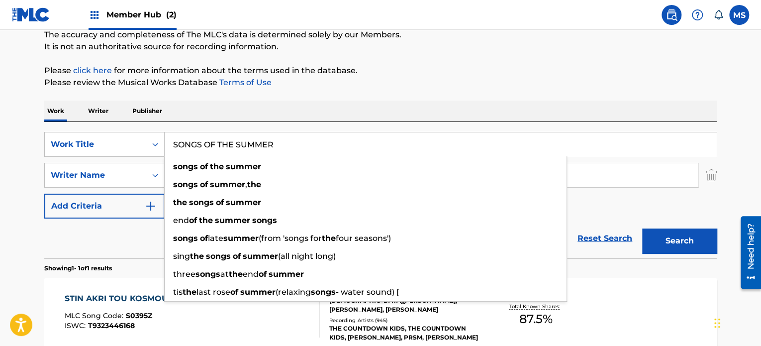
type input "SONGS OF THE SUMMER"
drag, startPoint x: 492, startPoint y: 86, endPoint x: 491, endPoint y: 107, distance: 21.4
click at [492, 94] on div "The MLC Public Work Search The accuracy and completeness of The MLC's data is d…" at bounding box center [380, 182] width 696 height 434
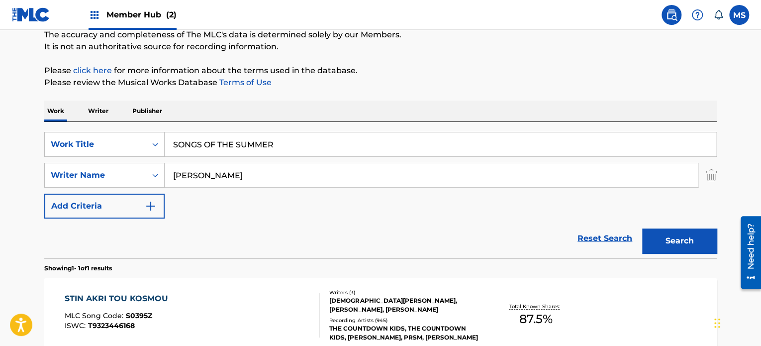
click at [493, 180] on input "bonner" at bounding box center [431, 175] width 533 height 24
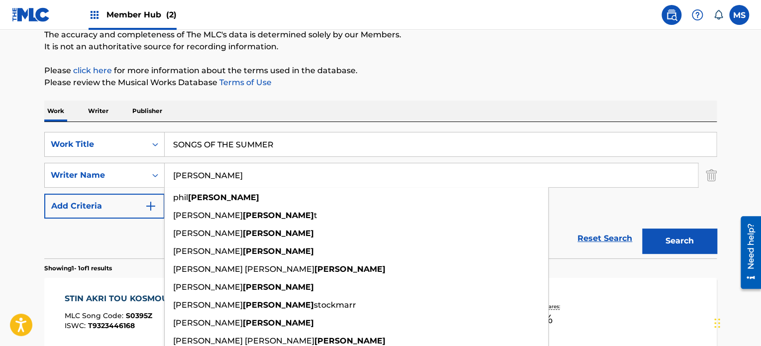
click at [493, 180] on input "bonner" at bounding box center [431, 175] width 533 height 24
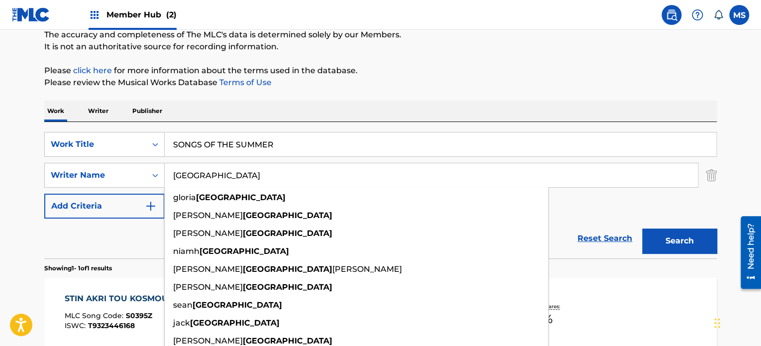
type input "houston"
click at [642, 228] on button "Search" at bounding box center [679, 240] width 75 height 25
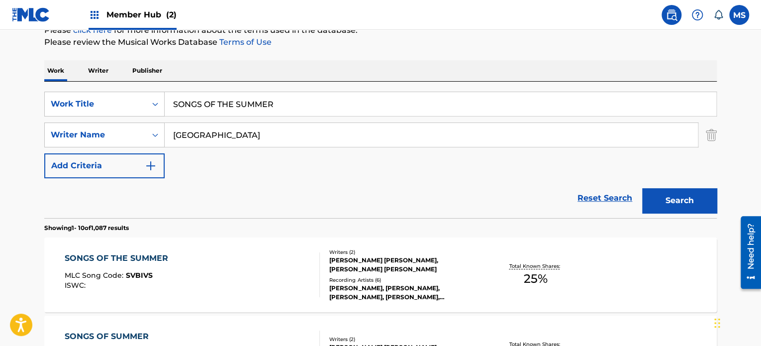
scroll to position [139, 0]
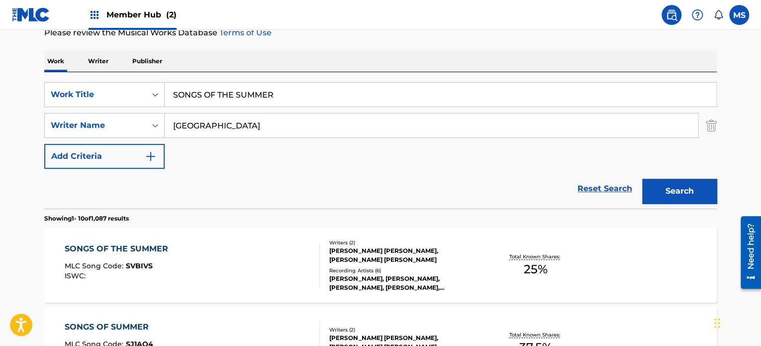
click at [474, 272] on div "Recording Artists ( 6 )" at bounding box center [404, 269] width 150 height 7
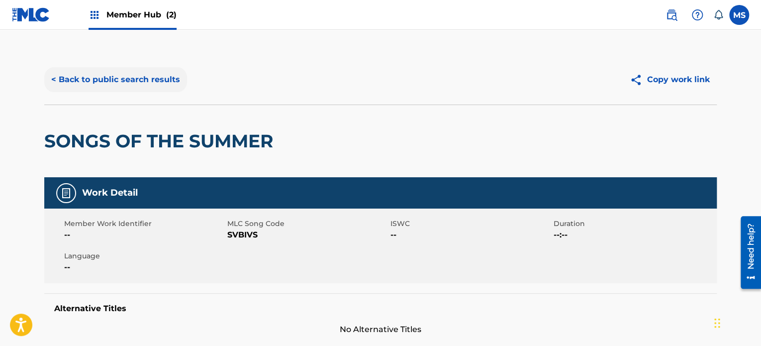
click at [142, 77] on button "< Back to public search results" at bounding box center [115, 79] width 143 height 25
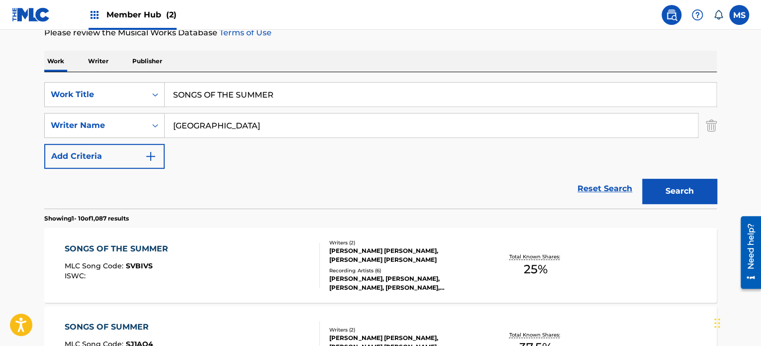
click at [321, 87] on input "SONGS OF THE SUMMER" at bounding box center [440, 95] width 551 height 24
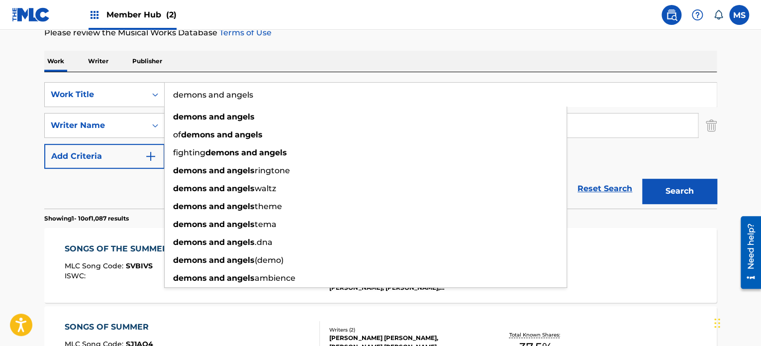
type input "demons and angels"
click at [325, 71] on div "Work Writer Publisher" at bounding box center [380, 61] width 672 height 21
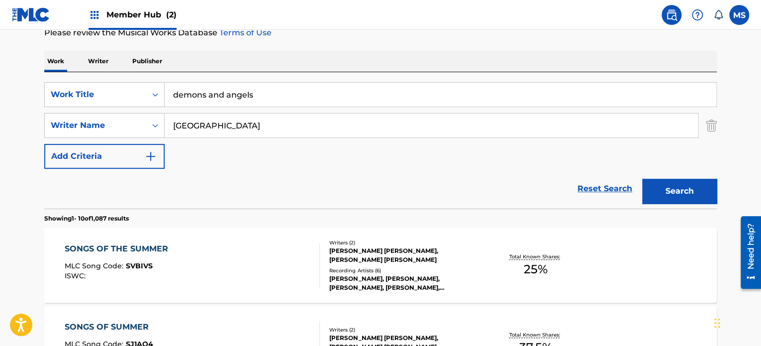
click at [319, 129] on input "houston" at bounding box center [431, 125] width 533 height 24
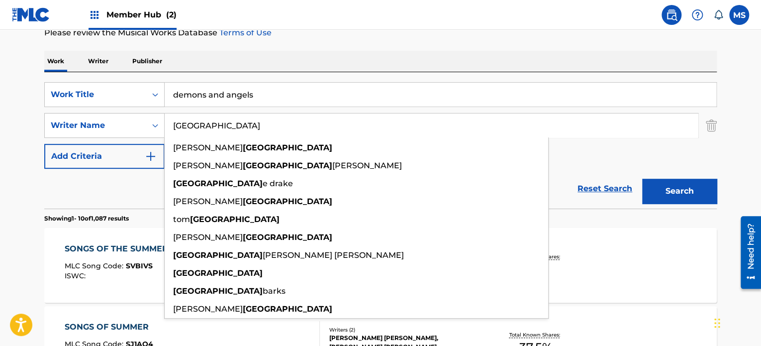
click at [319, 129] on input "houston" at bounding box center [431, 125] width 533 height 24
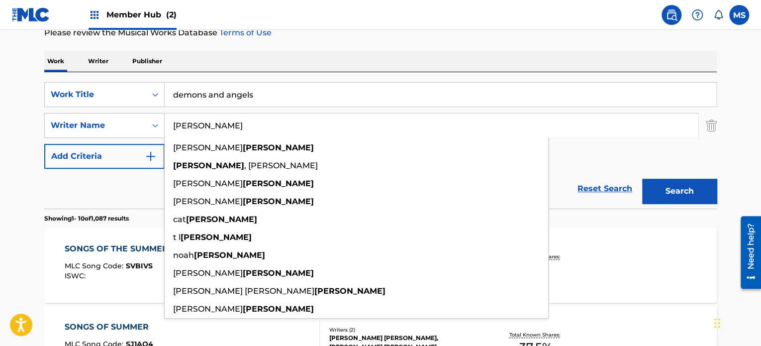
type input "clemons"
click at [642, 178] on button "Search" at bounding box center [679, 190] width 75 height 25
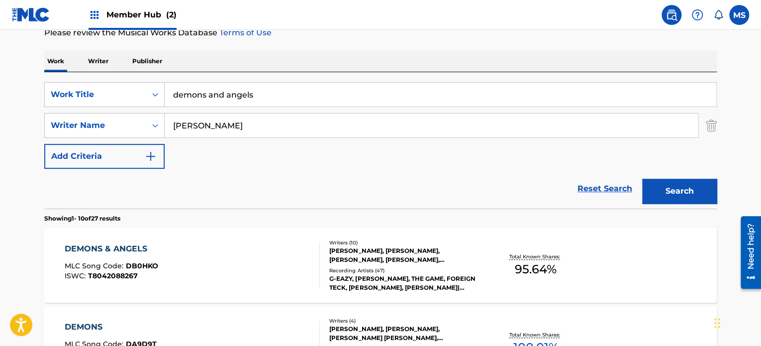
click at [194, 249] on div "DEMONS & ANGELS MLC Song Code : DB0HKO ISWC : T8042088267" at bounding box center [193, 265] width 256 height 45
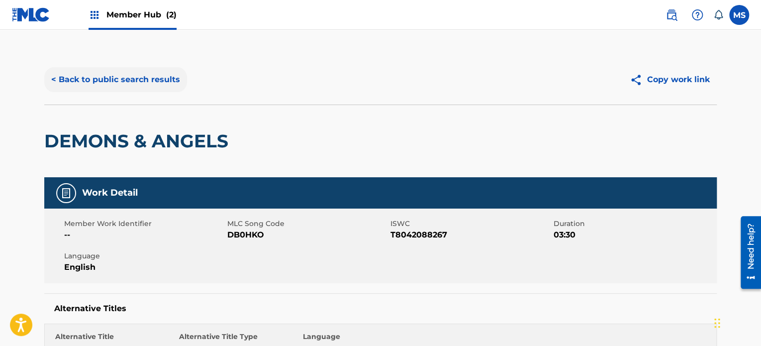
click at [169, 76] on button "< Back to public search results" at bounding box center [115, 79] width 143 height 25
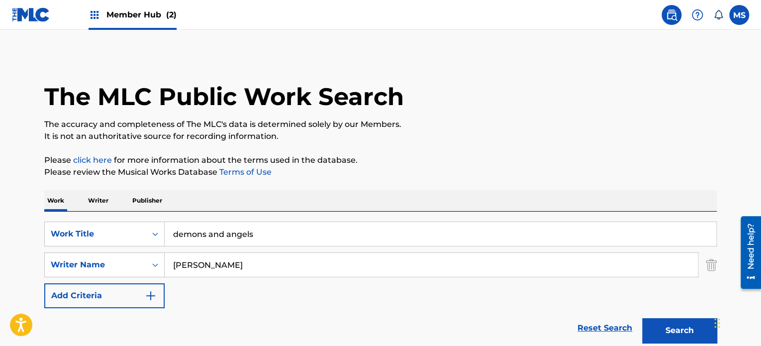
scroll to position [139, 0]
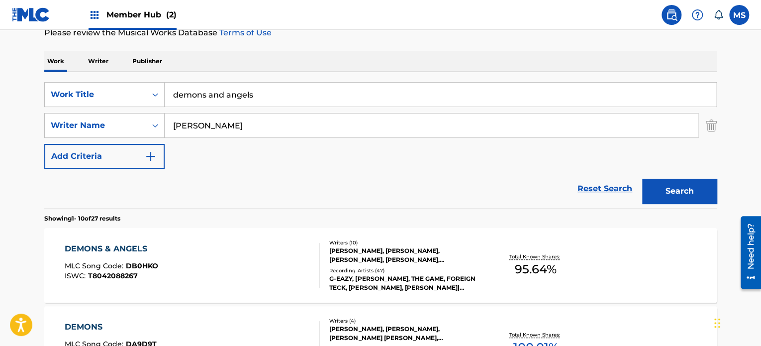
click at [286, 93] on input "demons and angels" at bounding box center [440, 95] width 551 height 24
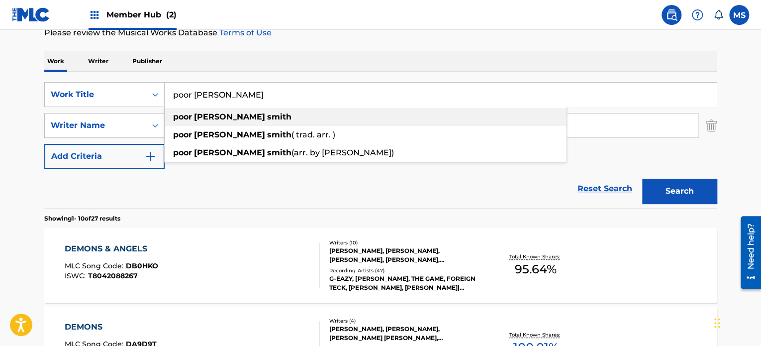
type input "poor ellen smith"
click at [284, 119] on div "poor ellen smith" at bounding box center [366, 117] width 402 height 18
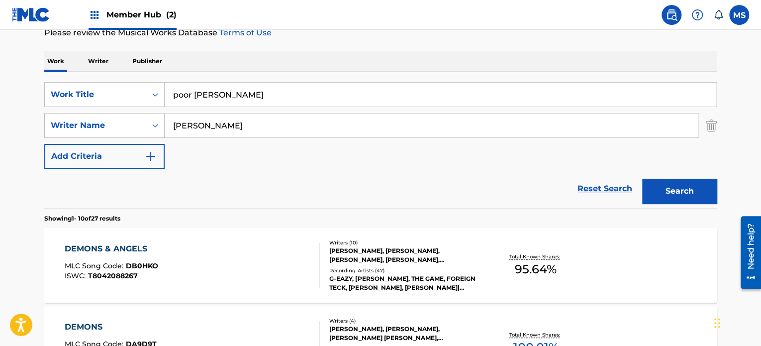
click at [285, 126] on input "clemons" at bounding box center [431, 125] width 533 height 24
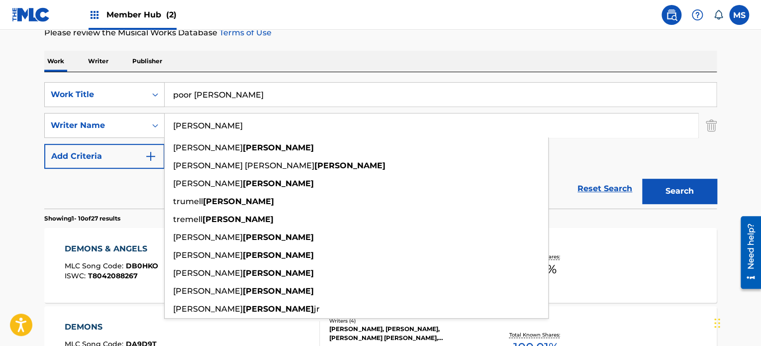
click at [285, 126] on input "clemons" at bounding box center [431, 125] width 533 height 24
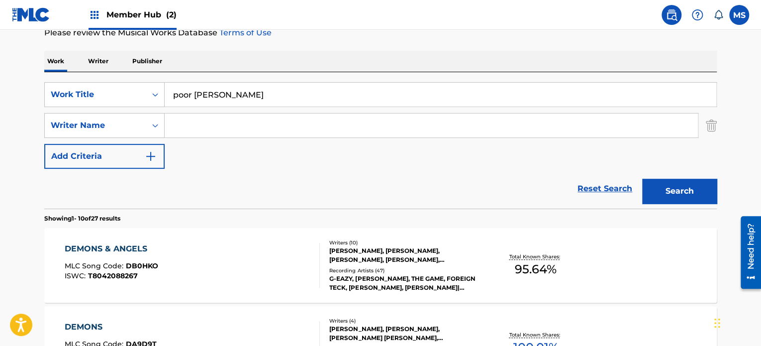
click at [285, 126] on input "Search Form" at bounding box center [431, 125] width 533 height 24
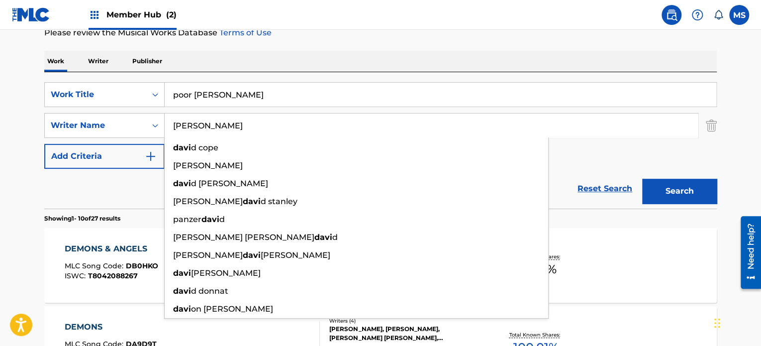
type input "david"
click at [642, 178] on button "Search" at bounding box center [679, 190] width 75 height 25
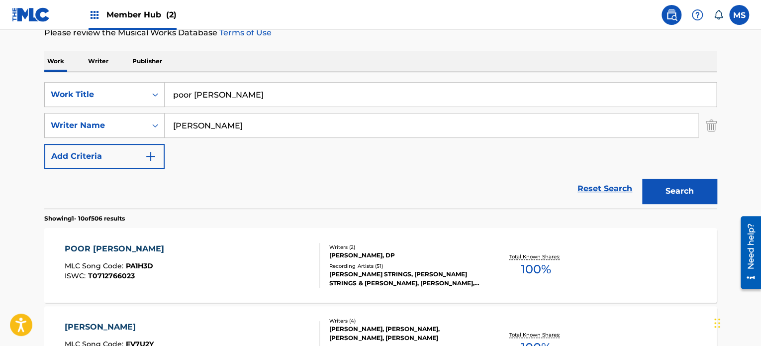
click at [223, 272] on div "POOR ELLEN SMITH MLC Song Code : PA1H3D ISWC : T0712766023" at bounding box center [193, 265] width 256 height 45
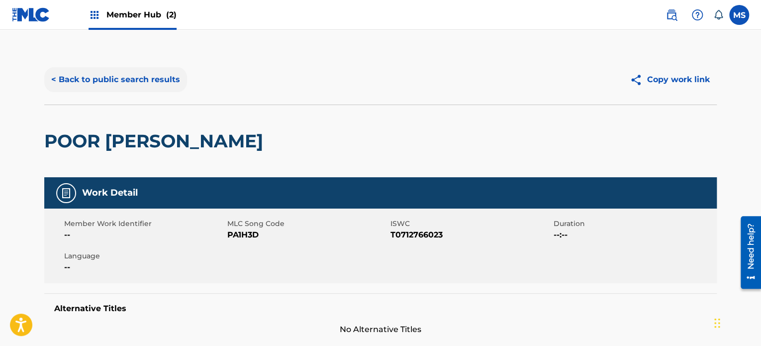
click at [116, 84] on button "< Back to public search results" at bounding box center [115, 79] width 143 height 25
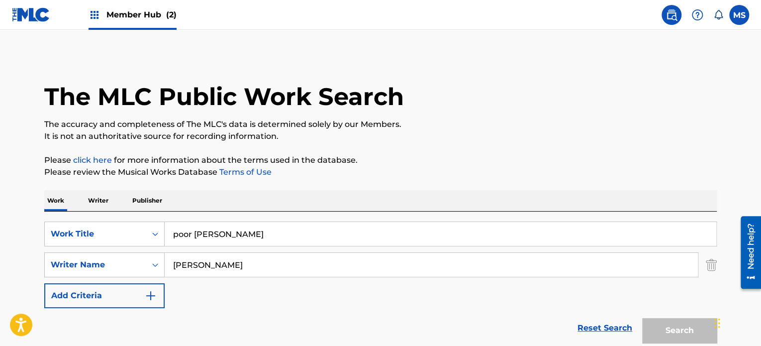
scroll to position [139, 0]
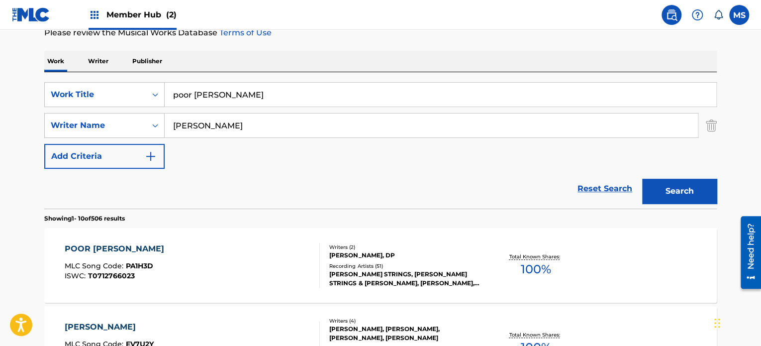
click at [340, 93] on input "poor ellen smith" at bounding box center [440, 95] width 551 height 24
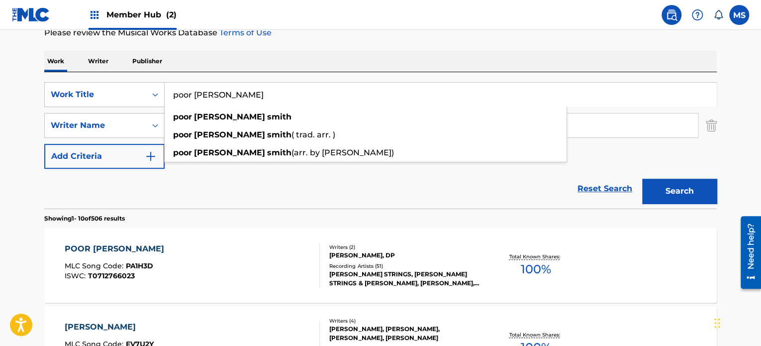
paste input "I JUST DON'T GIVE A DAMN"
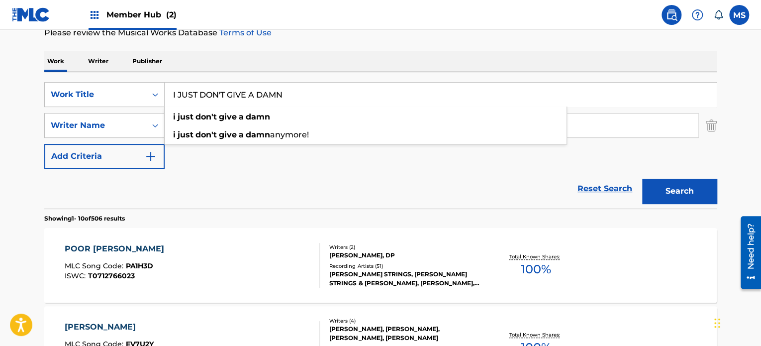
type input "I JUST DON'T GIVE A DAMN"
click at [437, 62] on div "Work Writer Publisher" at bounding box center [380, 61] width 672 height 21
click at [416, 123] on input "david" at bounding box center [431, 125] width 533 height 24
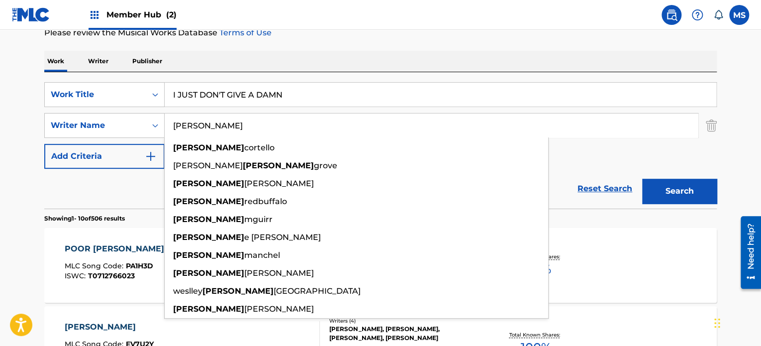
click at [416, 123] on input "david" at bounding box center [431, 125] width 533 height 24
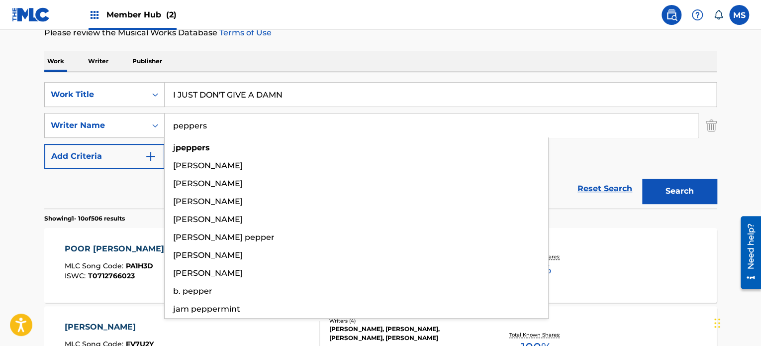
type input "peppers"
click at [642, 178] on button "Search" at bounding box center [679, 190] width 75 height 25
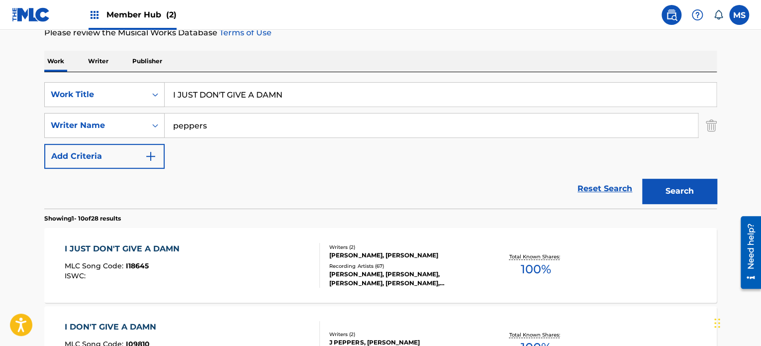
click at [221, 264] on div "I JUST DON'T GIVE A DAMN MLC Song Code : I18645 ISWC :" at bounding box center [193, 265] width 256 height 45
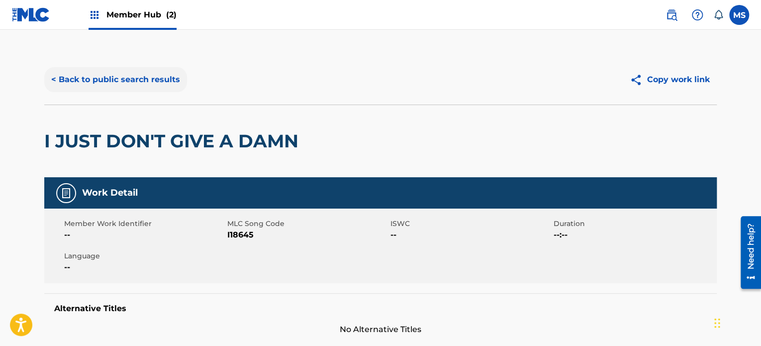
click at [132, 83] on button "< Back to public search results" at bounding box center [115, 79] width 143 height 25
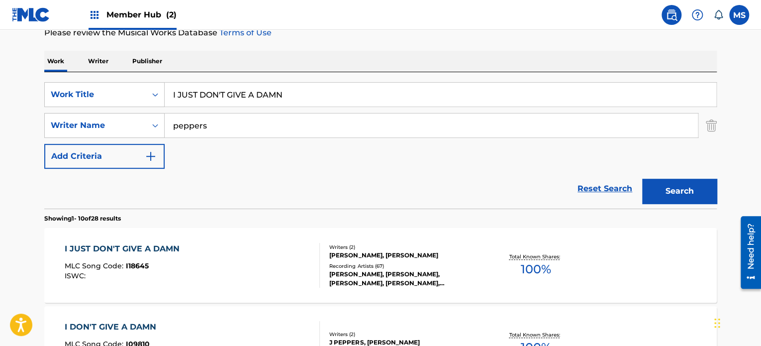
click at [366, 98] on input "I JUST DON'T GIVE A DAMN" at bounding box center [440, 95] width 551 height 24
type input "lonely people in new york"
click at [362, 122] on input "peppers" at bounding box center [431, 125] width 533 height 24
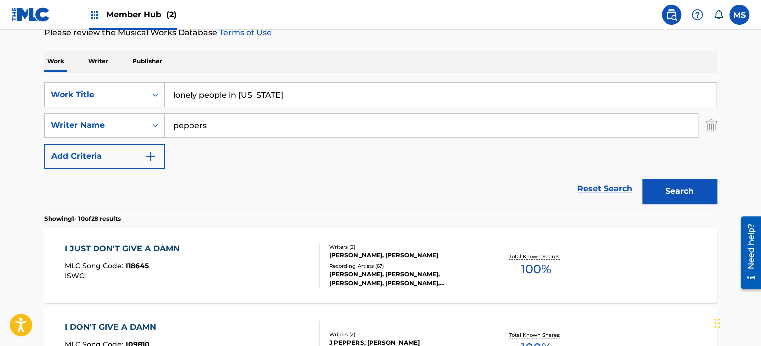
click at [362, 122] on input "peppers" at bounding box center [431, 125] width 533 height 24
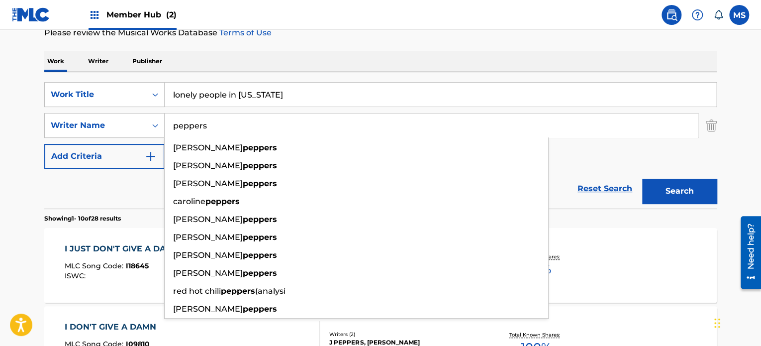
click at [362, 122] on input "peppers" at bounding box center [431, 125] width 533 height 24
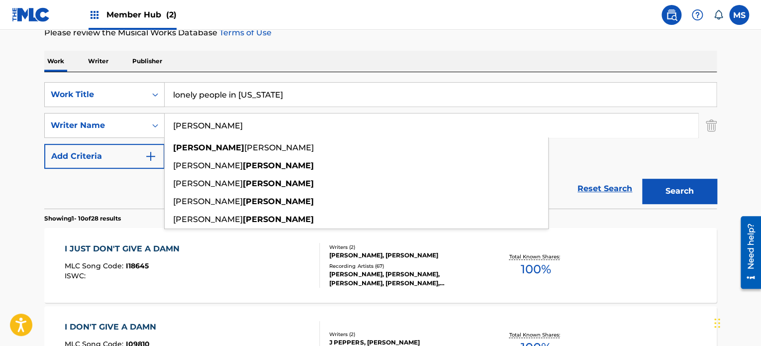
type input "dellaposta"
click at [642, 178] on button "Search" at bounding box center [679, 190] width 75 height 25
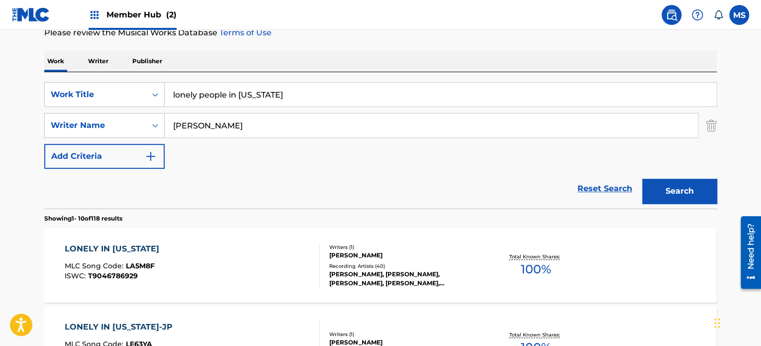
click at [270, 252] on div "LONELY IN NEW YORK MLC Song Code : LA5M8F ISWC : T9046786929" at bounding box center [193, 265] width 256 height 45
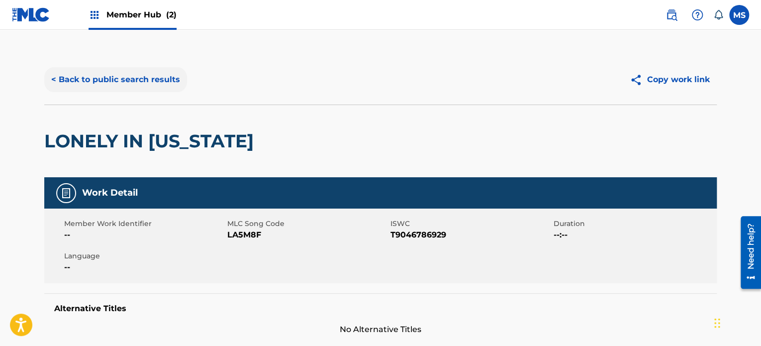
click at [171, 81] on button "< Back to public search results" at bounding box center [115, 79] width 143 height 25
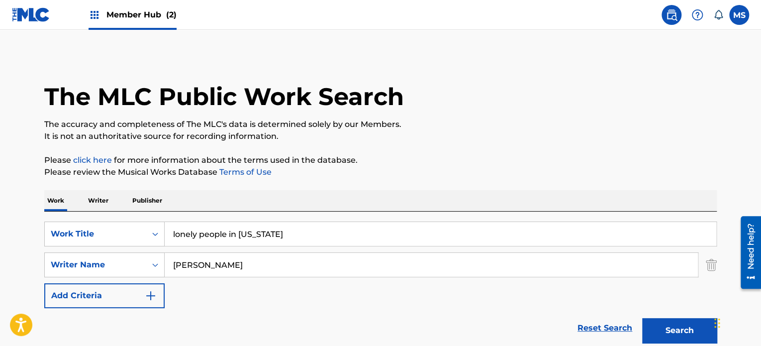
scroll to position [139, 0]
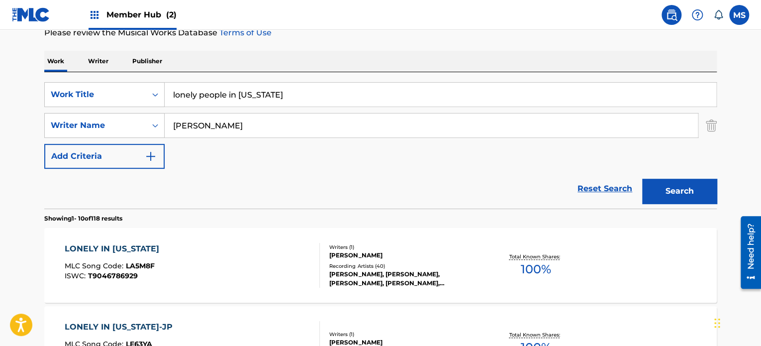
click at [300, 85] on input "lonely people in new york" at bounding box center [440, 95] width 551 height 24
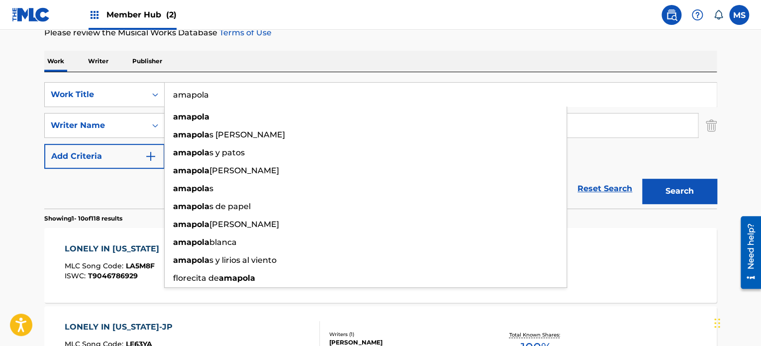
type input "amapola"
click at [310, 55] on div "Work Writer Publisher" at bounding box center [380, 61] width 672 height 21
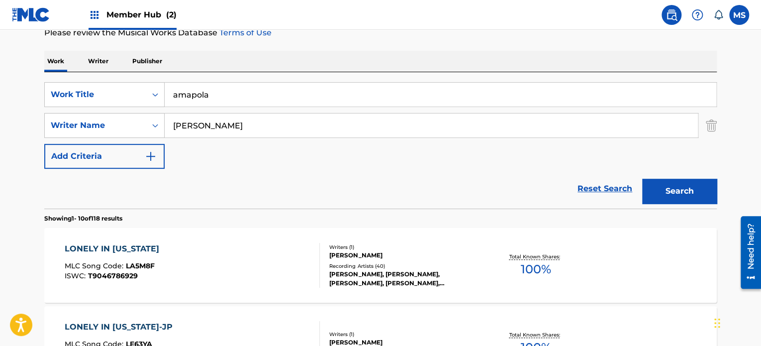
click at [296, 126] on input "dellaposta" at bounding box center [431, 125] width 533 height 24
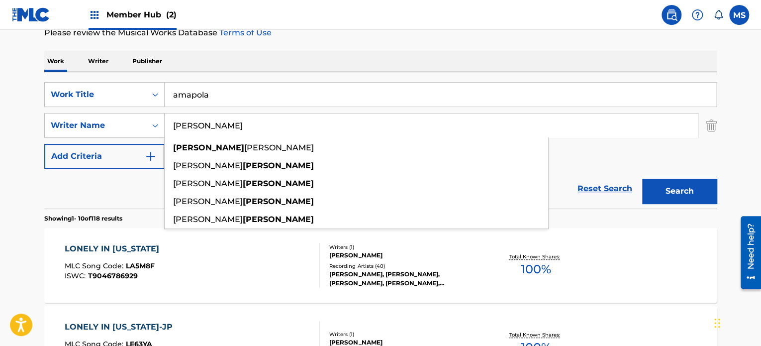
click at [296, 126] on input "dellaposta" at bounding box center [431, 125] width 533 height 24
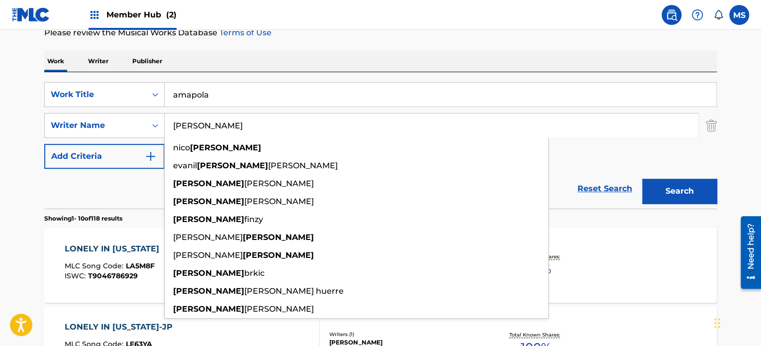
type input "bernard"
click at [642, 178] on button "Search" at bounding box center [679, 190] width 75 height 25
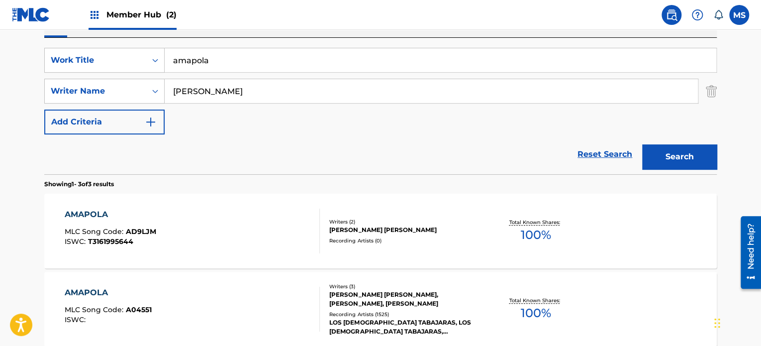
scroll to position [189, 0]
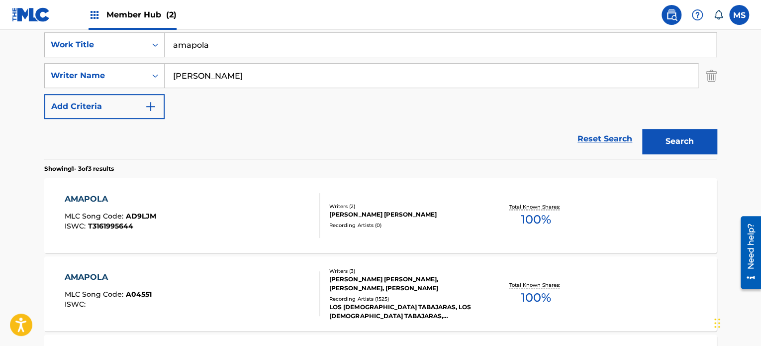
click at [290, 274] on div "AMAPOLA MLC Song Code : A04551 ISWC :" at bounding box center [193, 293] width 256 height 45
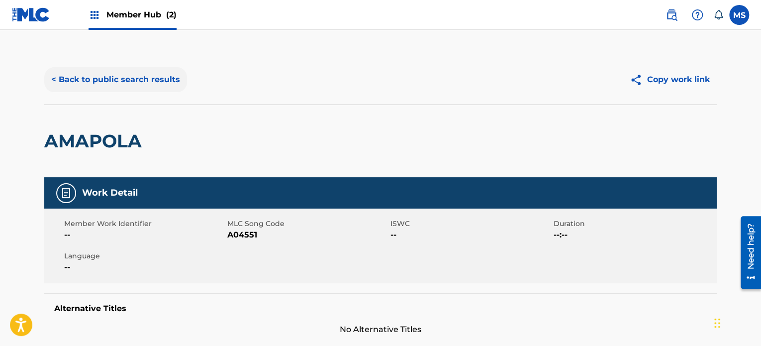
click at [168, 81] on button "< Back to public search results" at bounding box center [115, 79] width 143 height 25
